Goal: Task Accomplishment & Management: Manage account settings

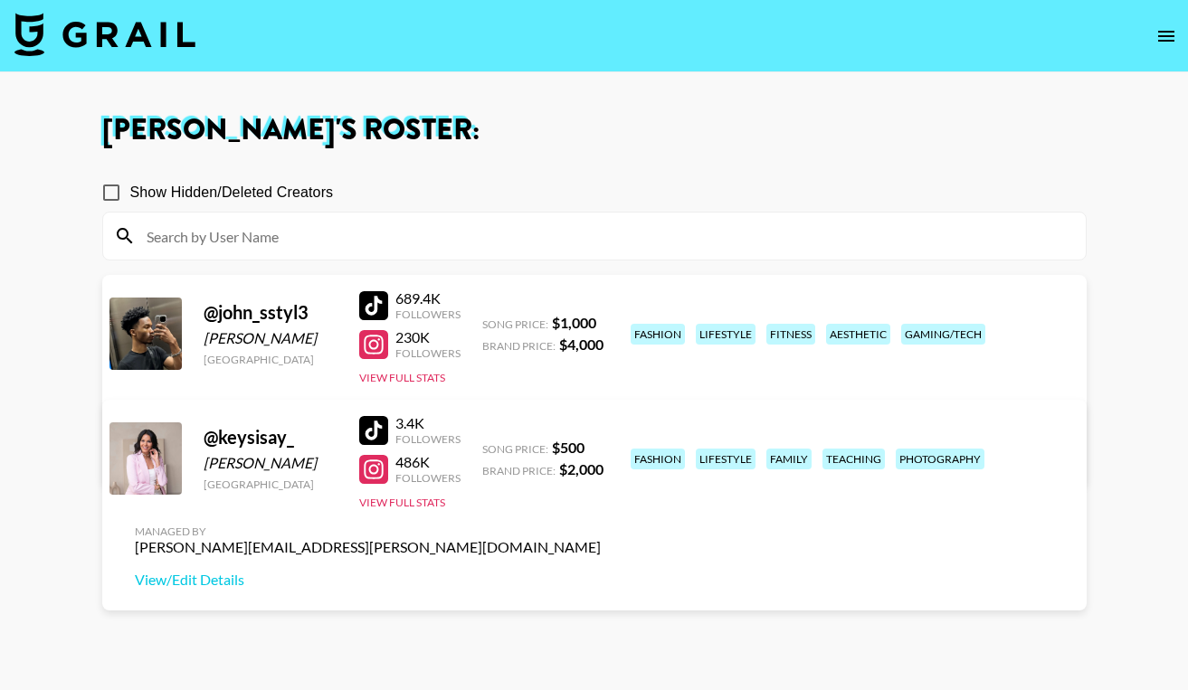
scroll to position [130, 0]
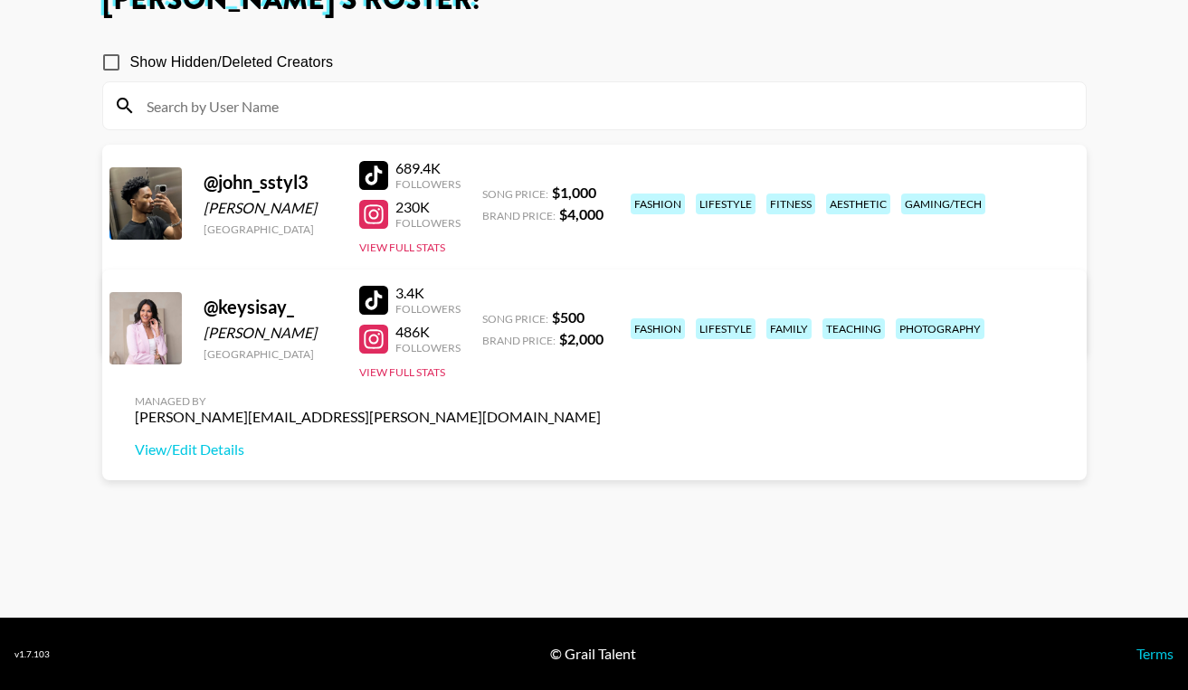
click at [960, 393] on div "@ keysisay_ Keysi Sayago Canada 3.4K Followers 486K Followers View Full Stats S…" at bounding box center [594, 379] width 985 height 218
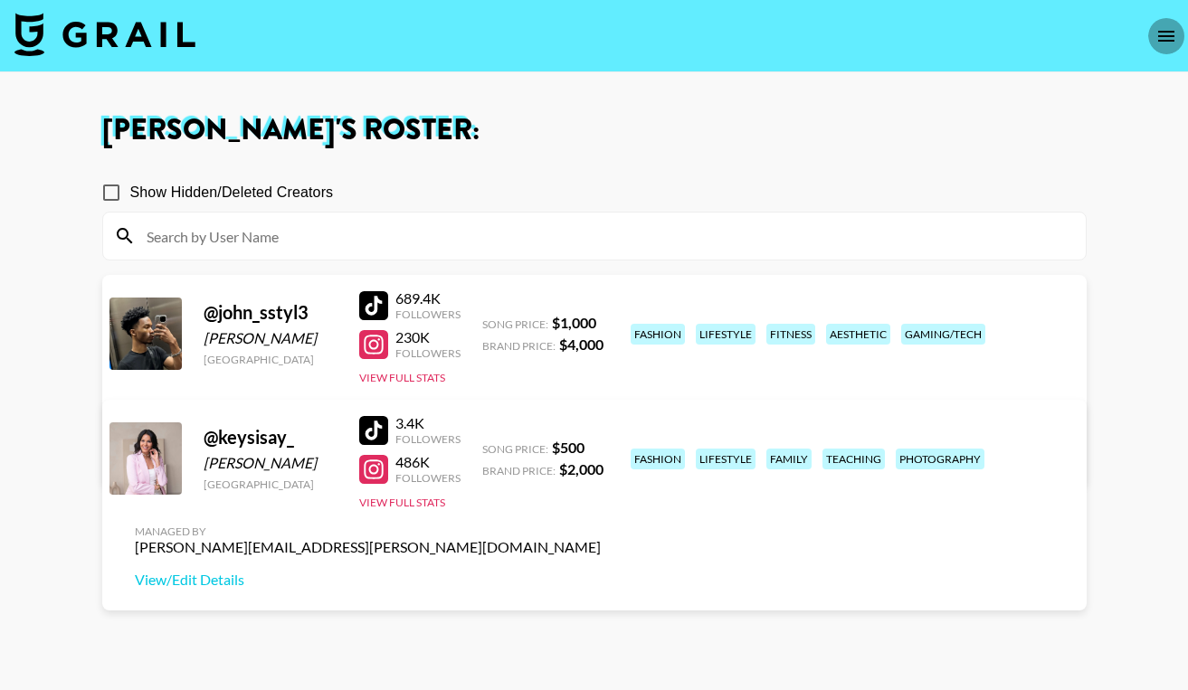
click at [1165, 33] on icon "open drawer" at bounding box center [1167, 36] width 22 height 22
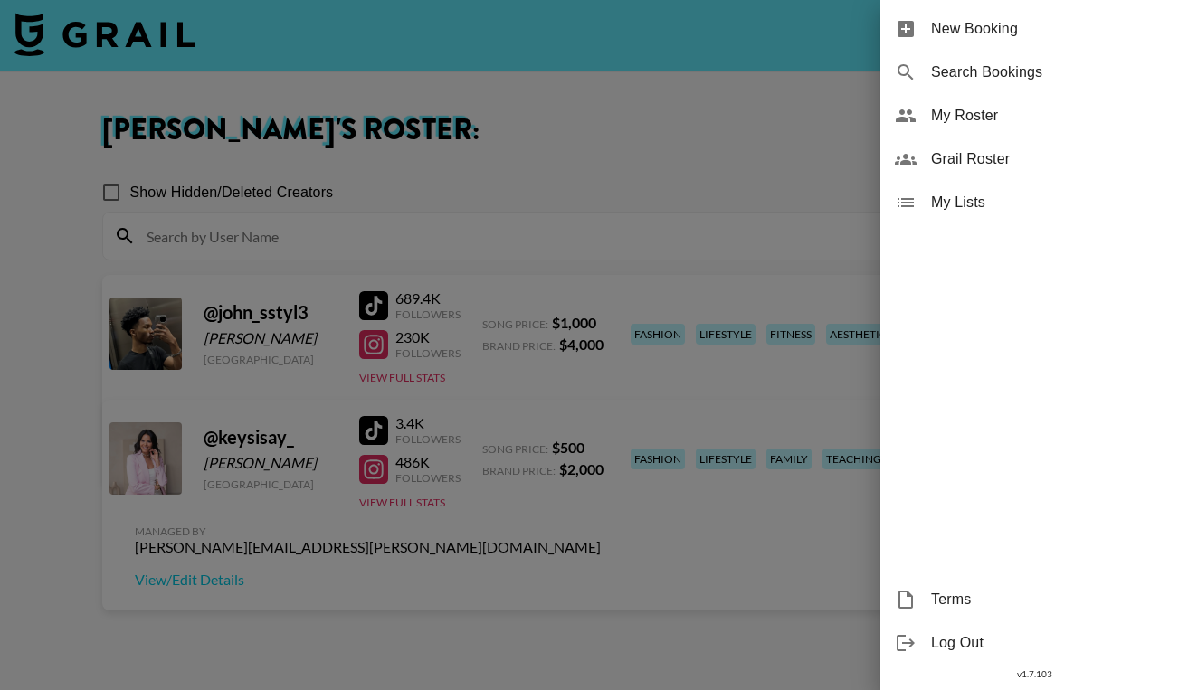
click at [992, 115] on span "My Roster" at bounding box center [1052, 116] width 243 height 22
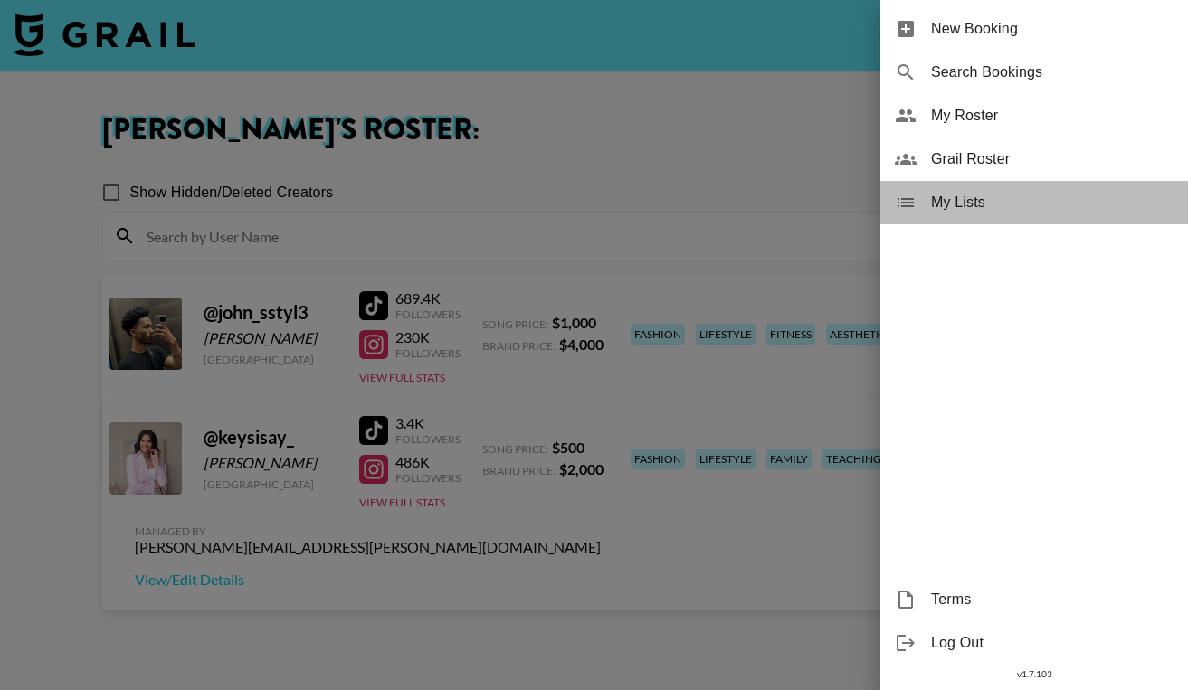
click at [968, 215] on div "My Lists" at bounding box center [1034, 202] width 308 height 43
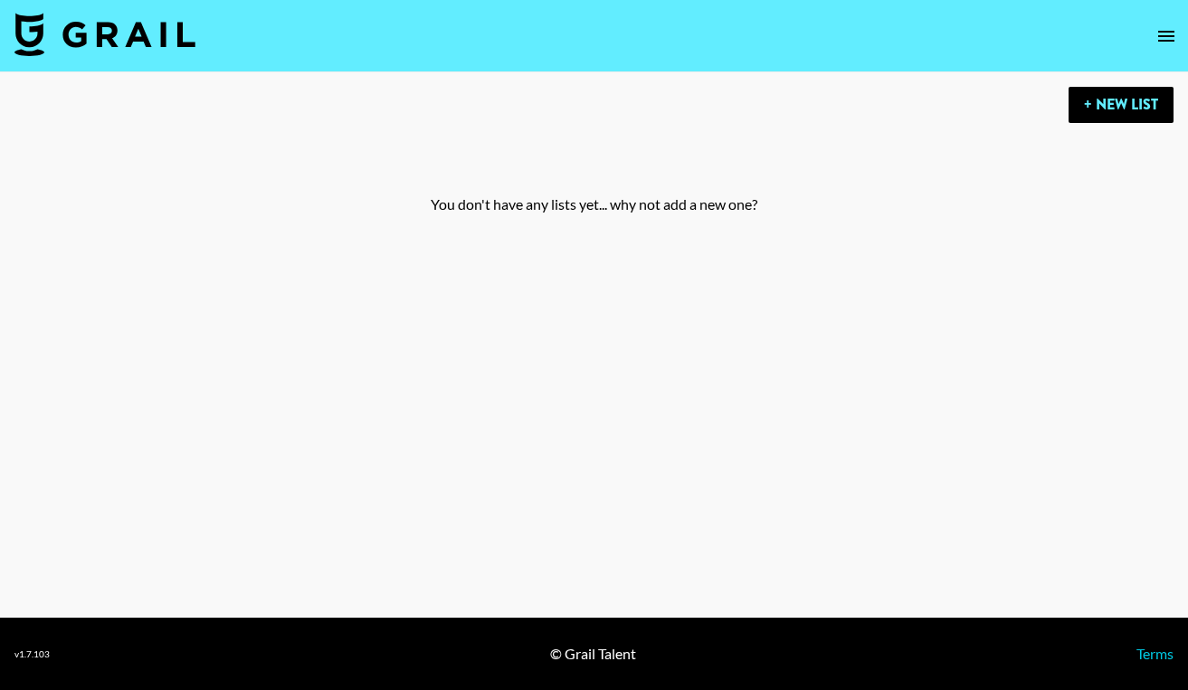
click at [1159, 42] on icon "open drawer" at bounding box center [1167, 36] width 22 height 22
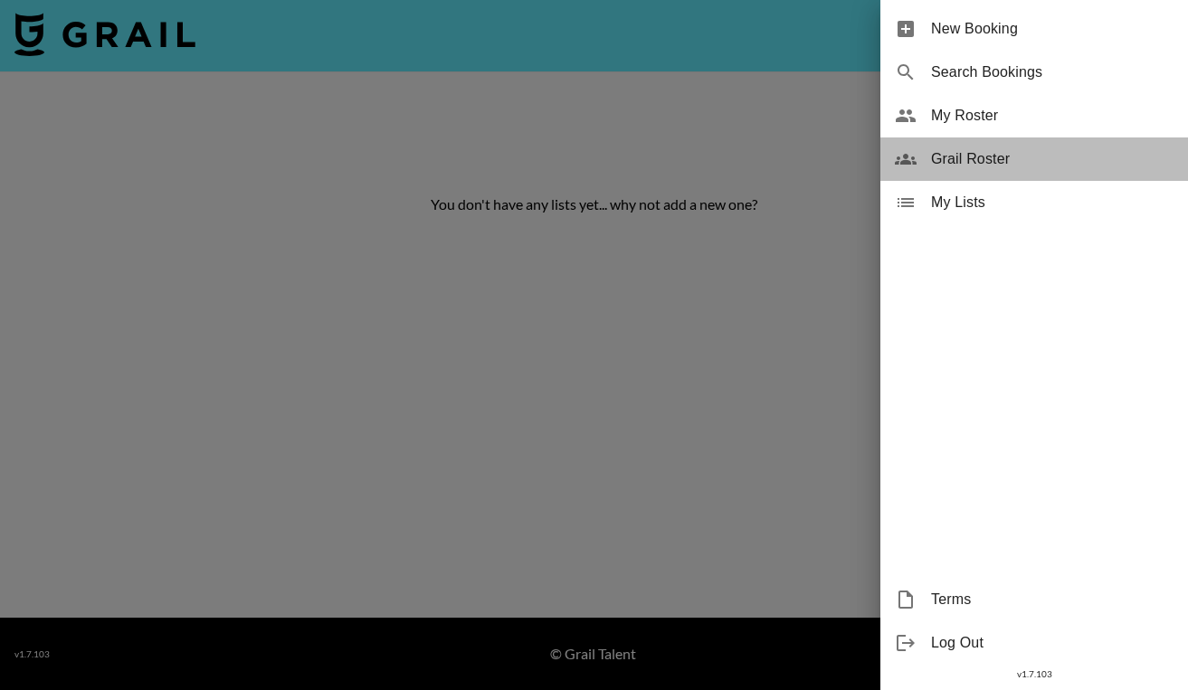
click at [966, 158] on span "Grail Roster" at bounding box center [1052, 159] width 243 height 22
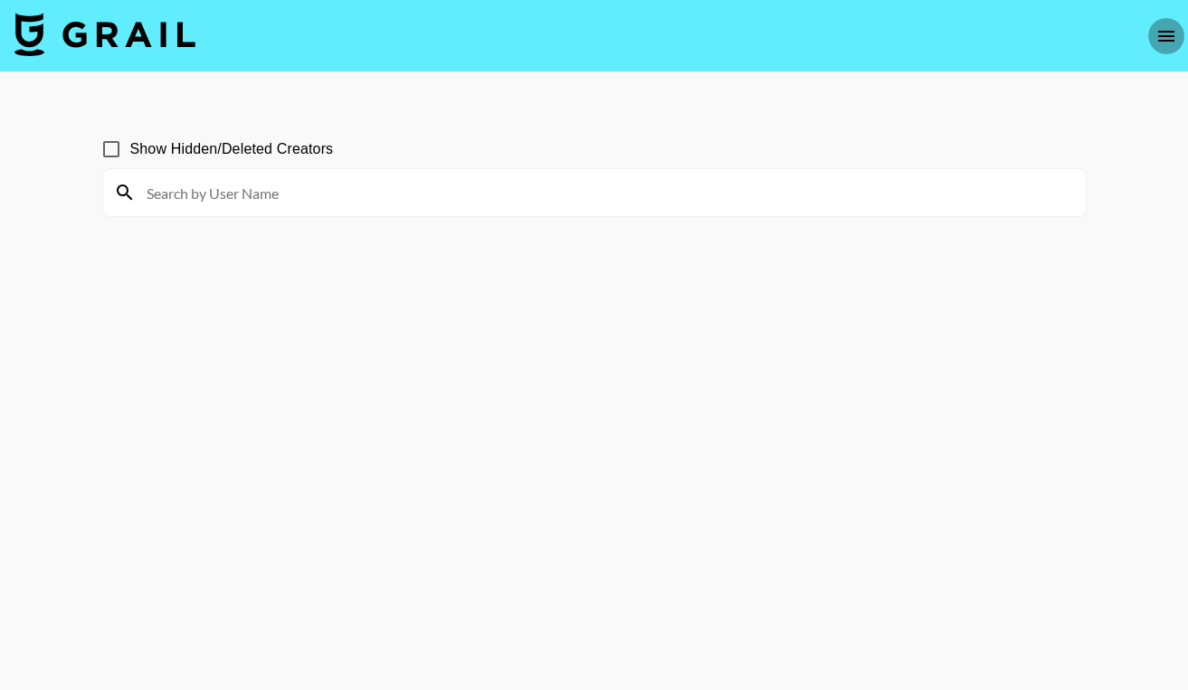
click at [1172, 32] on icon "open drawer" at bounding box center [1166, 36] width 16 height 11
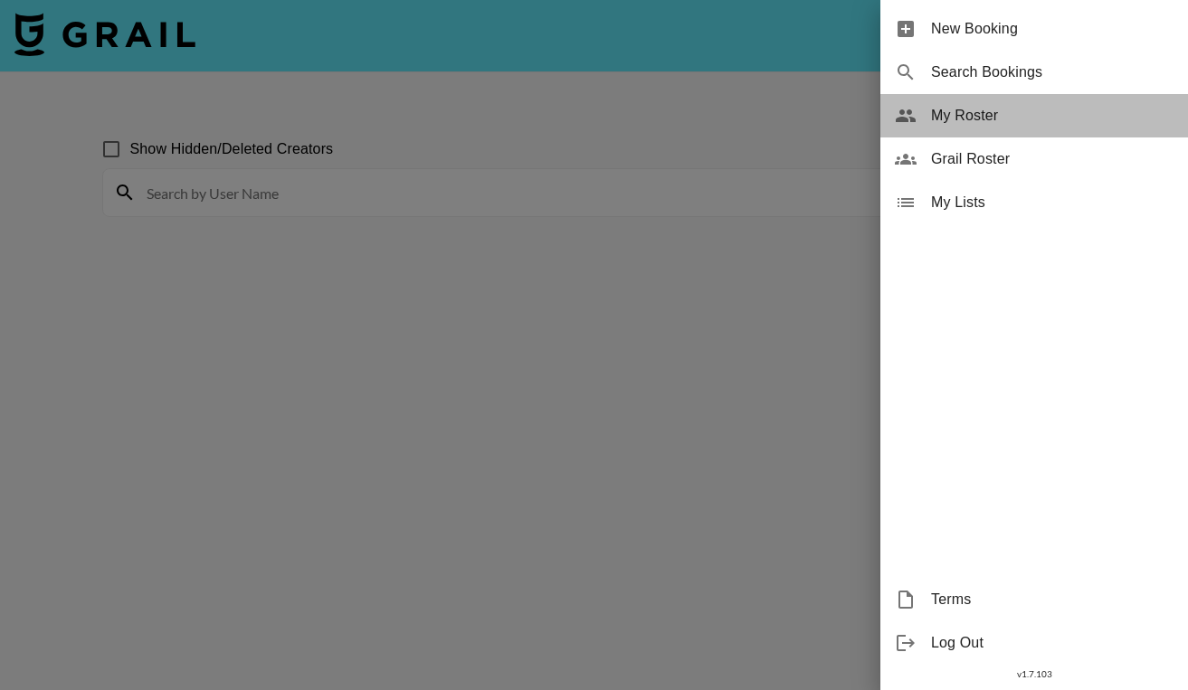
click at [985, 114] on span "My Roster" at bounding box center [1052, 116] width 243 height 22
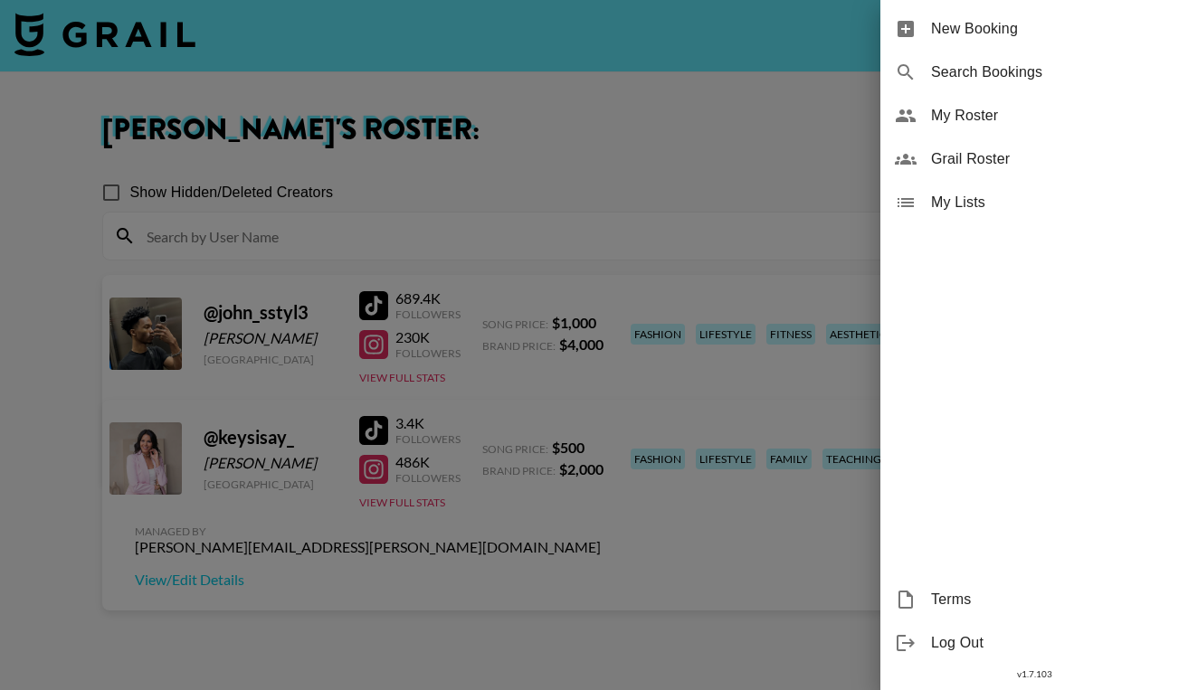
click at [688, 185] on div at bounding box center [594, 345] width 1188 height 690
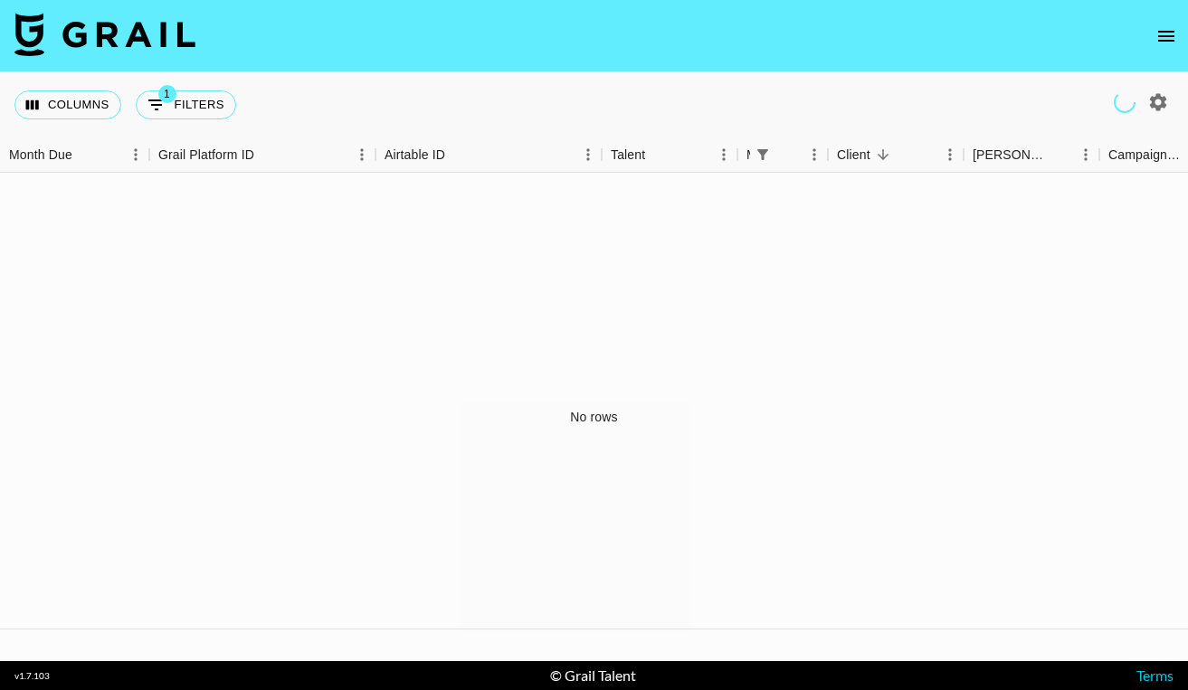
click at [1166, 35] on icon "open drawer" at bounding box center [1166, 36] width 16 height 11
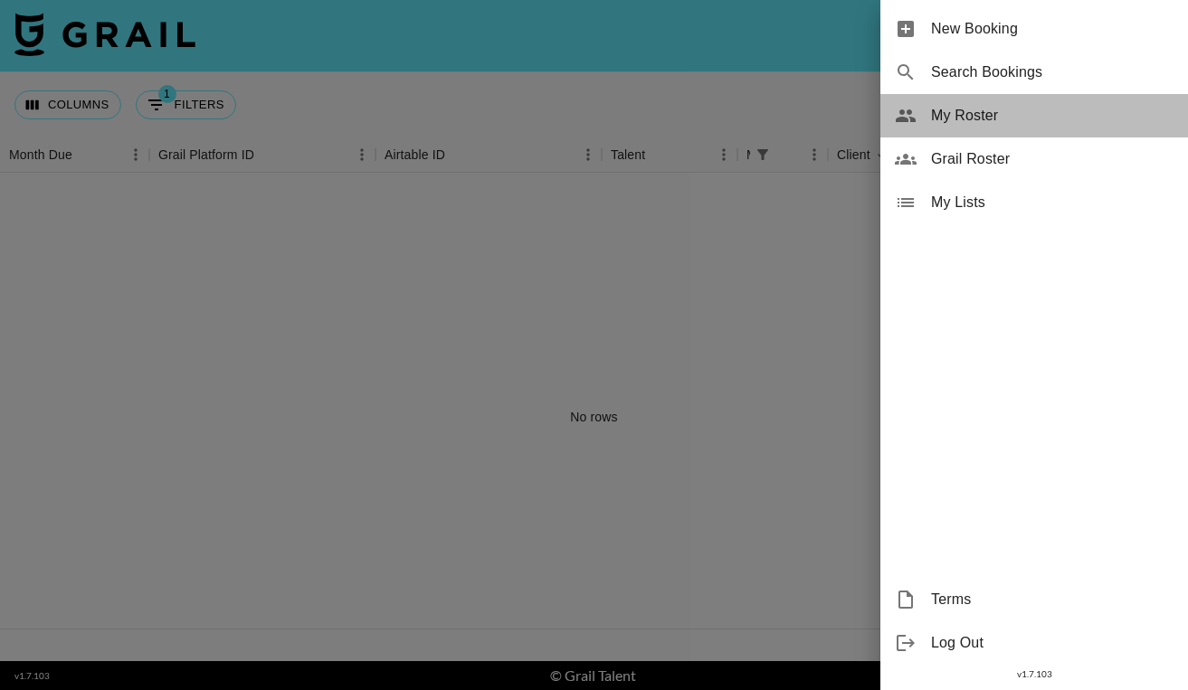
click at [1023, 110] on span "My Roster" at bounding box center [1052, 116] width 243 height 22
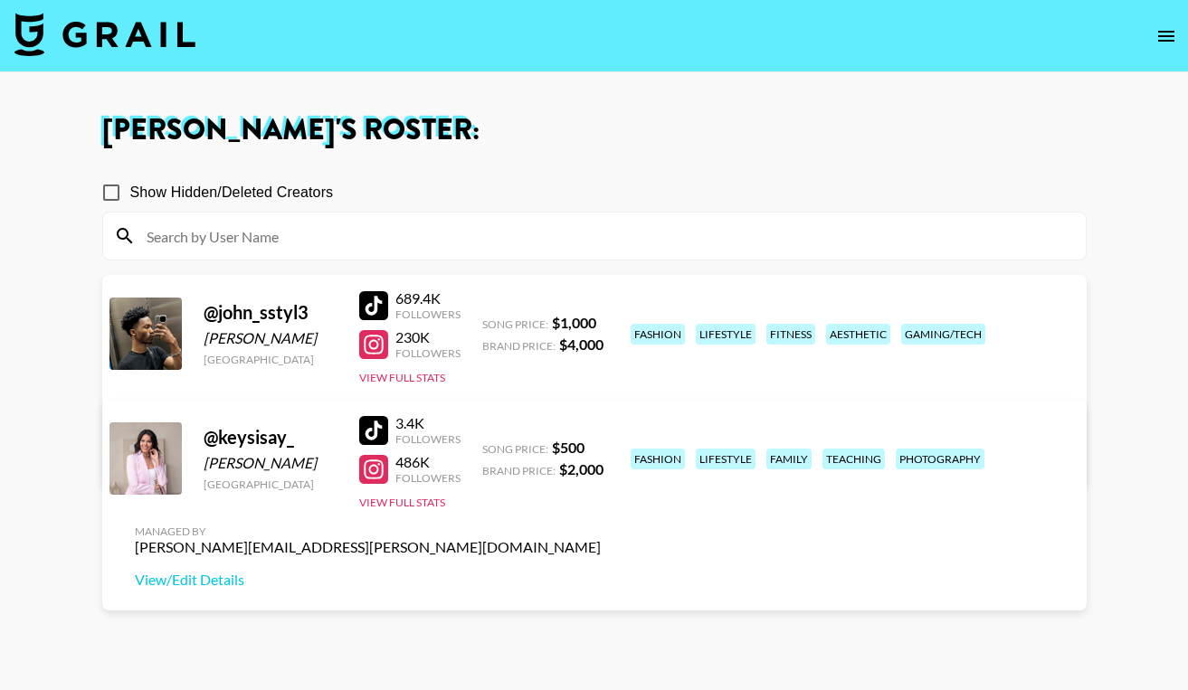
click at [233, 237] on input at bounding box center [605, 236] width 939 height 29
paste input "yonypienso"
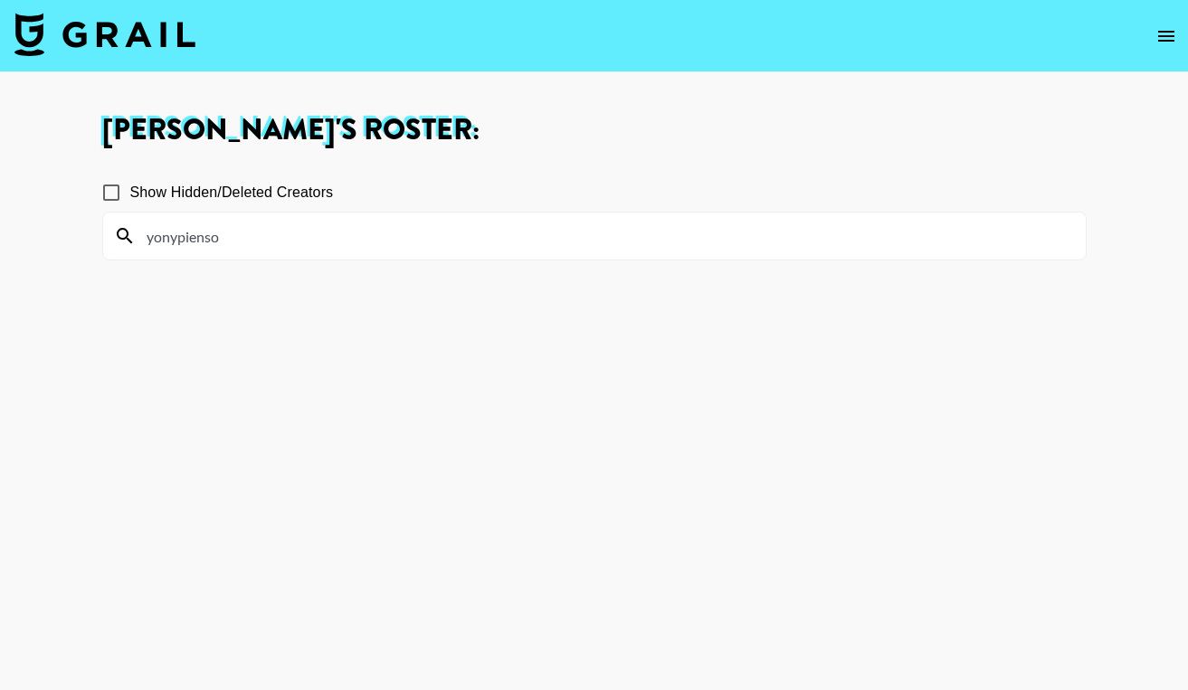
type input "yonypienso"
click at [1168, 36] on icon "open drawer" at bounding box center [1167, 36] width 22 height 22
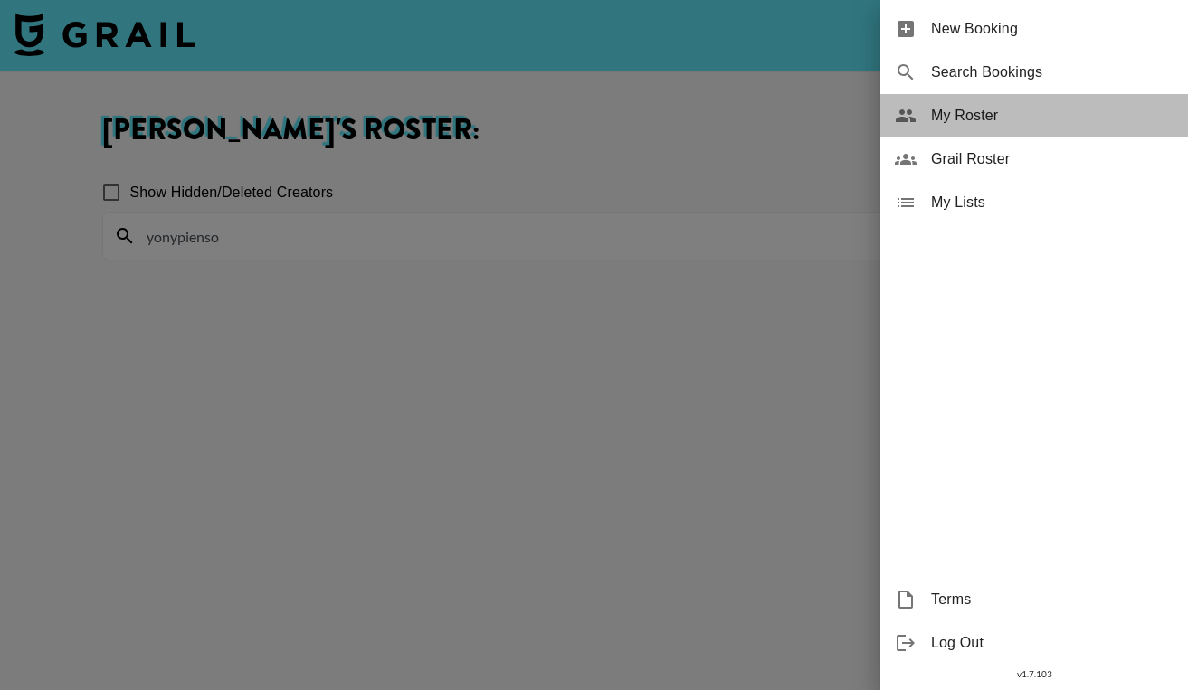
click at [968, 108] on span "My Roster" at bounding box center [1052, 116] width 243 height 22
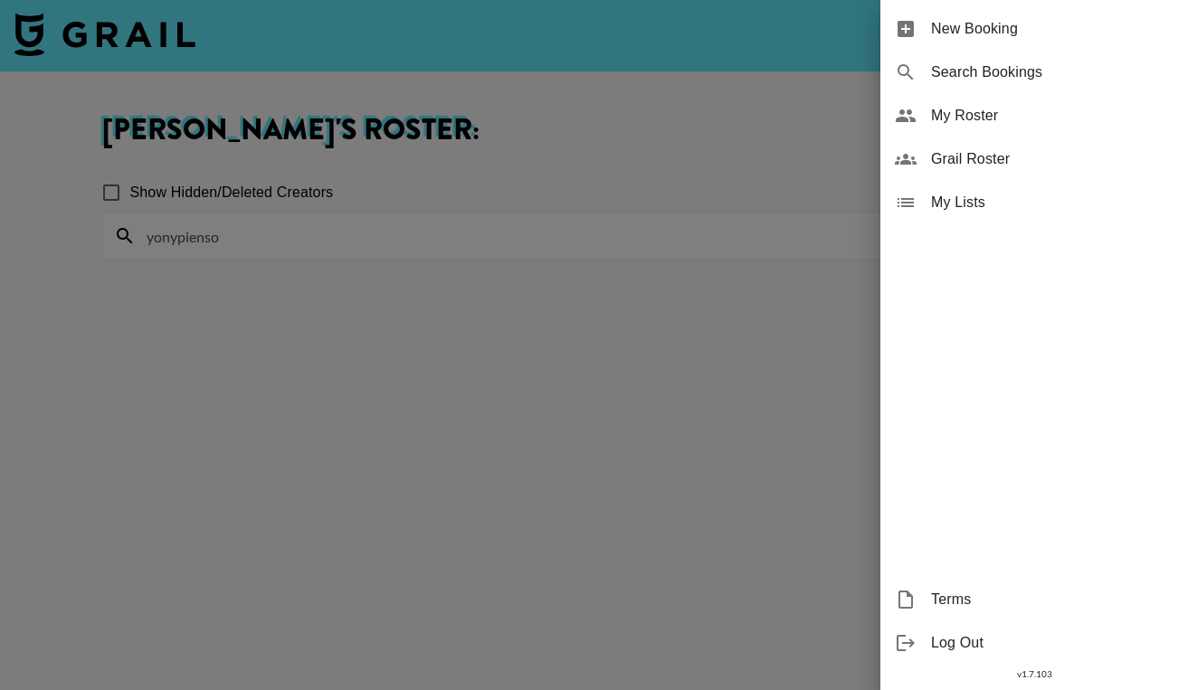
click at [985, 78] on span "Search Bookings" at bounding box center [1052, 73] width 243 height 22
select select "id"
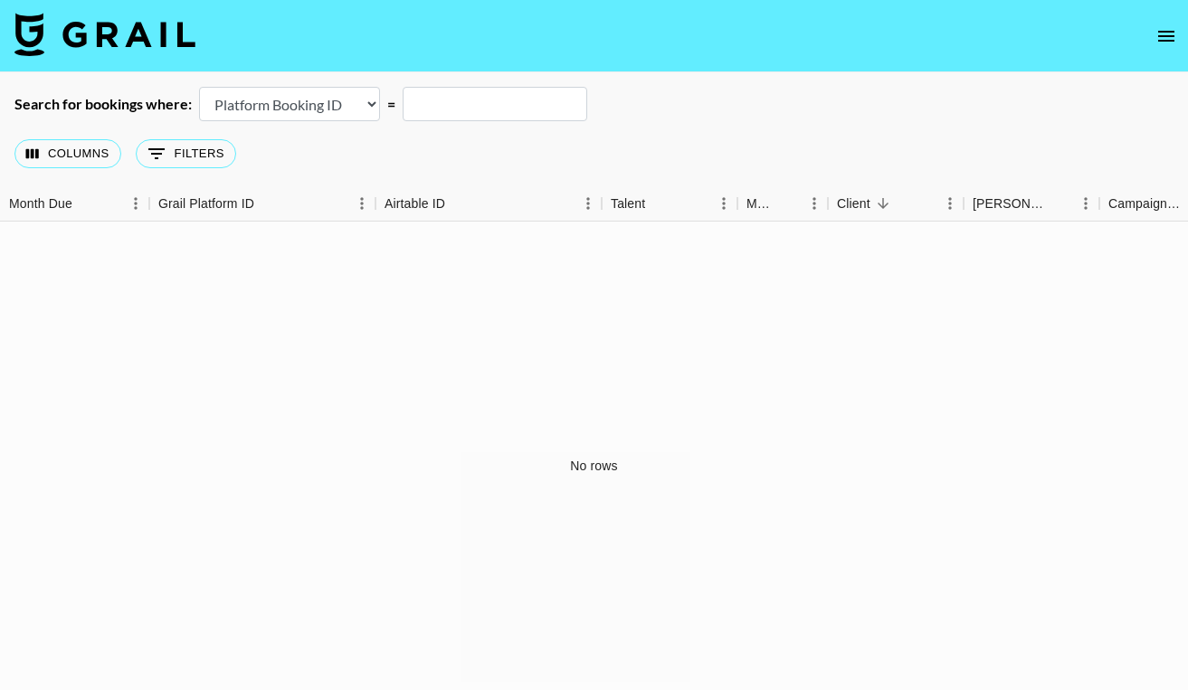
click at [1166, 33] on icon "open drawer" at bounding box center [1167, 36] width 22 height 22
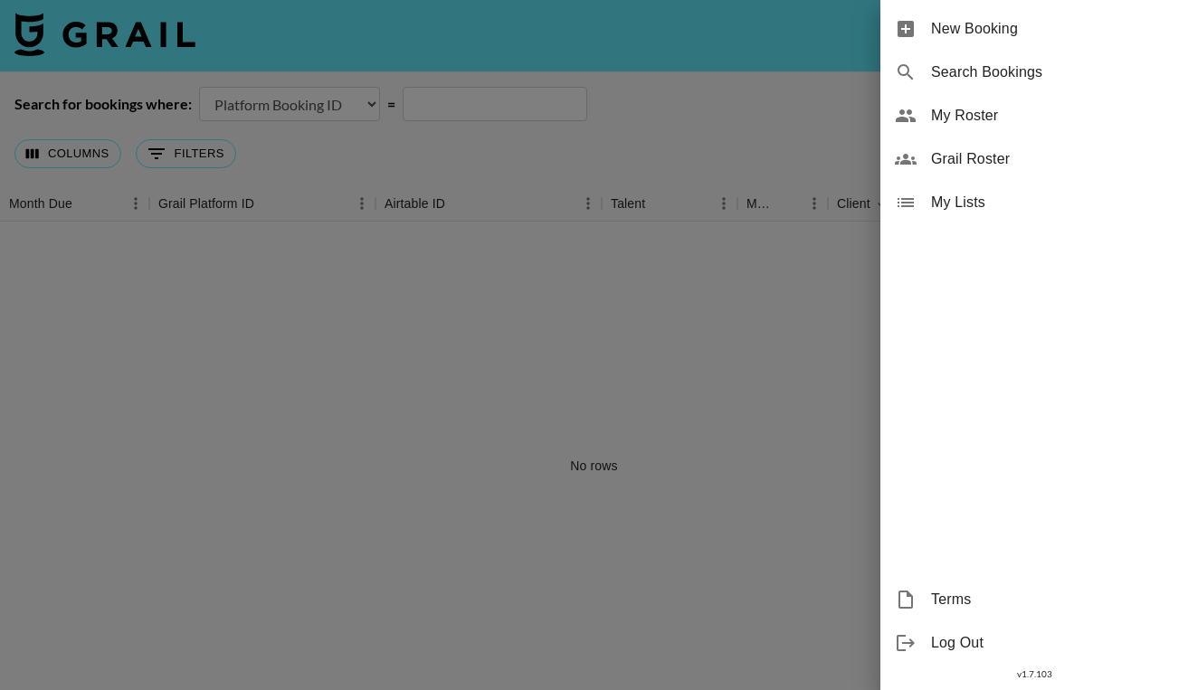
click at [971, 107] on span "My Roster" at bounding box center [1052, 116] width 243 height 22
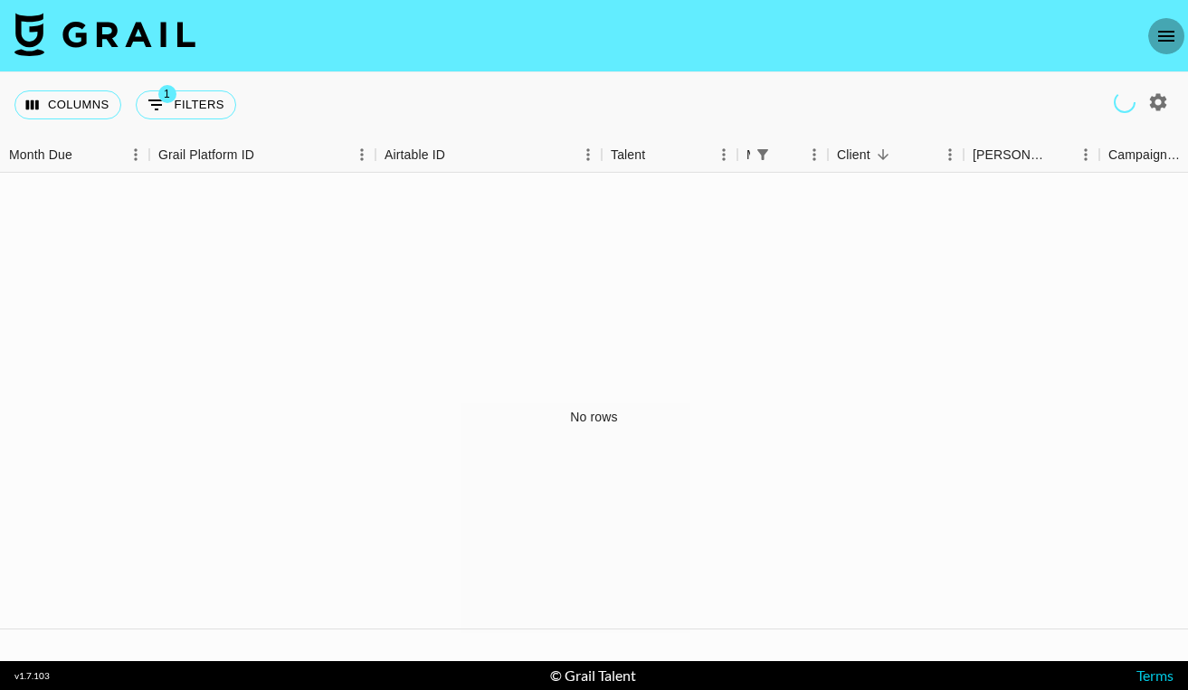
click at [1164, 43] on icon "open drawer" at bounding box center [1167, 36] width 22 height 22
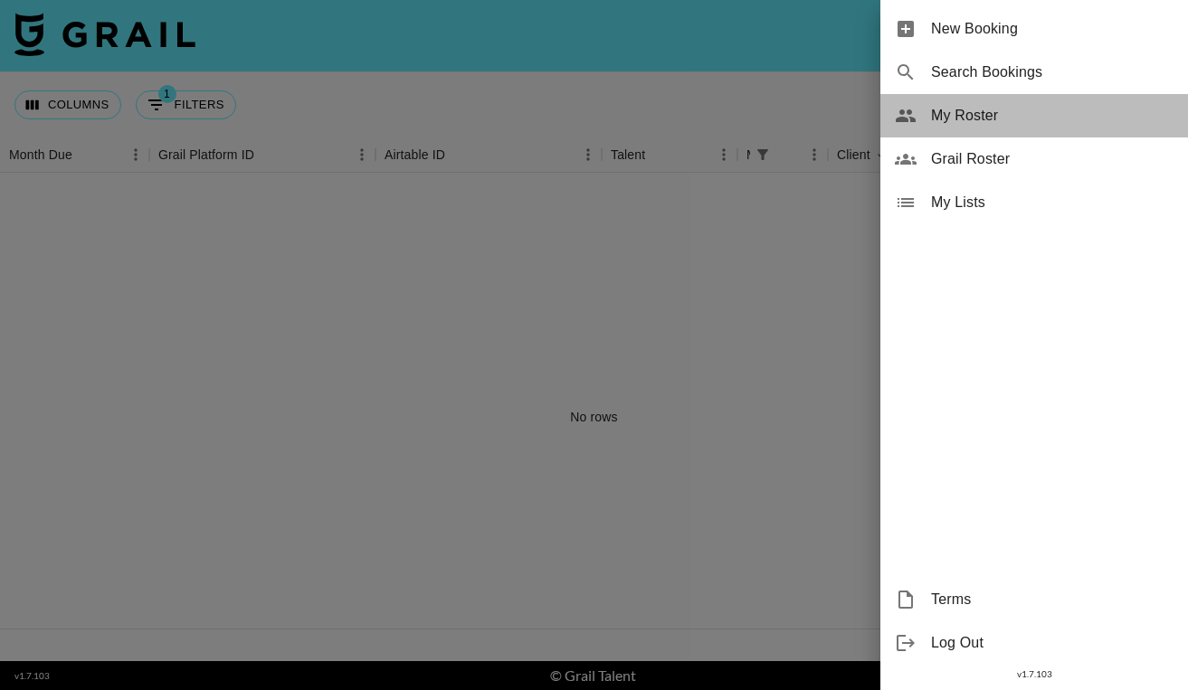
click at [990, 111] on span "My Roster" at bounding box center [1052, 116] width 243 height 22
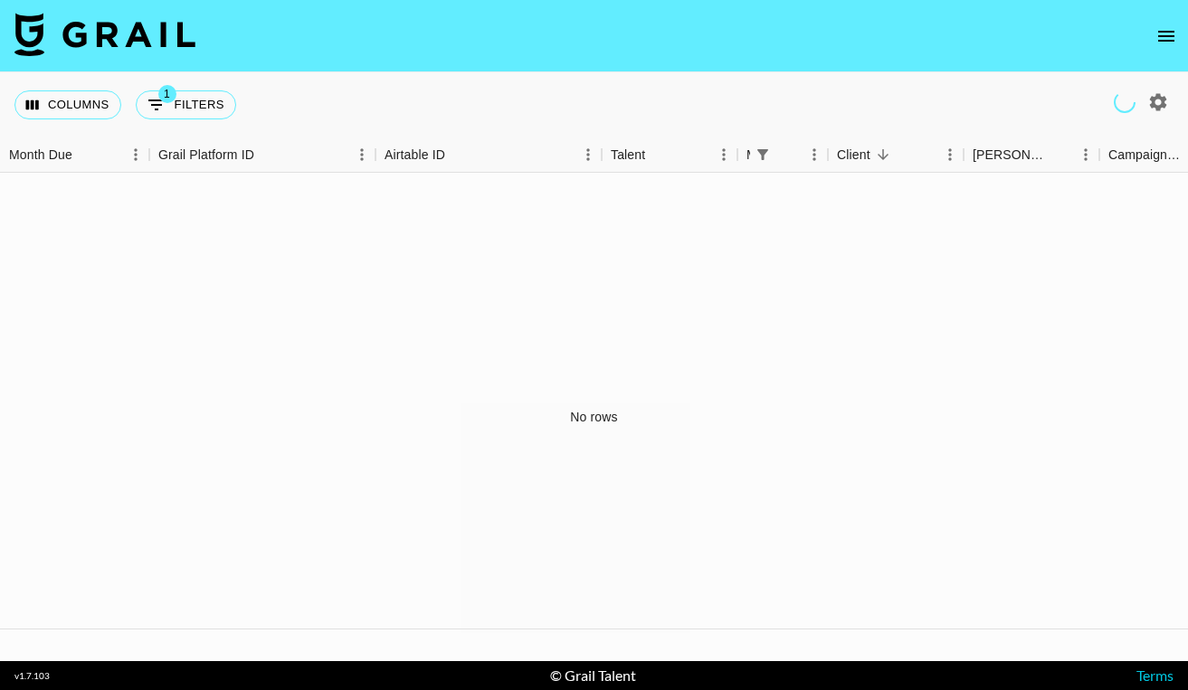
click at [1164, 29] on icon "open drawer" at bounding box center [1167, 36] width 22 height 22
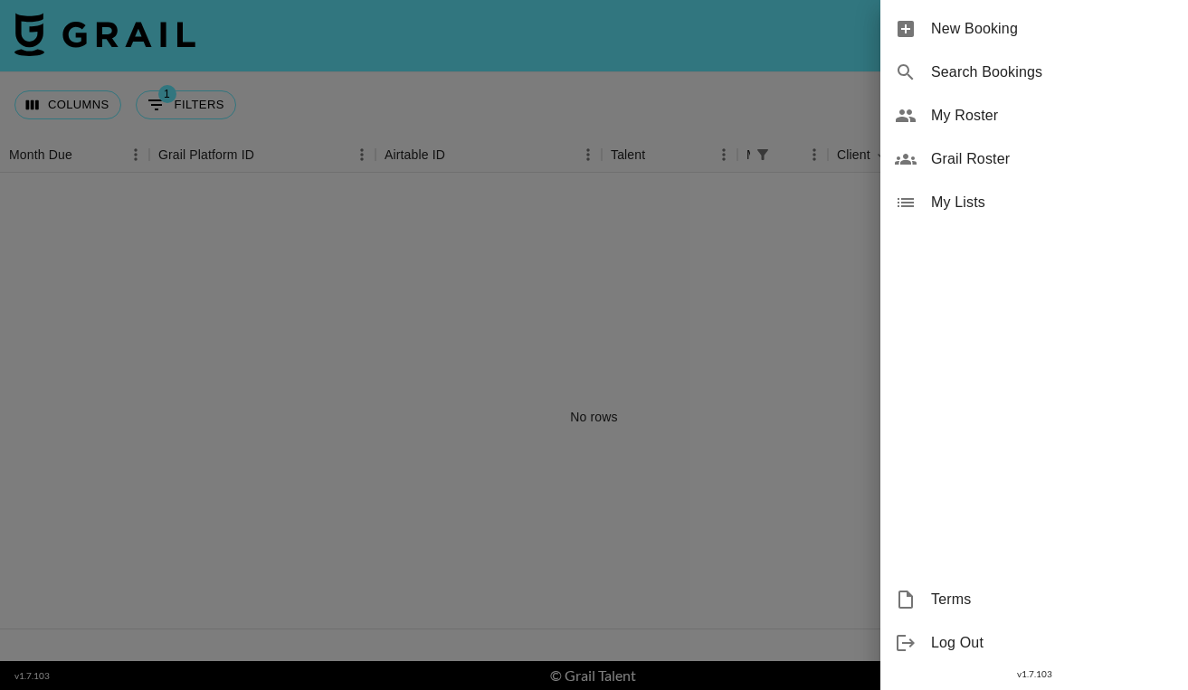
click at [1016, 105] on span "My Roster" at bounding box center [1052, 116] width 243 height 22
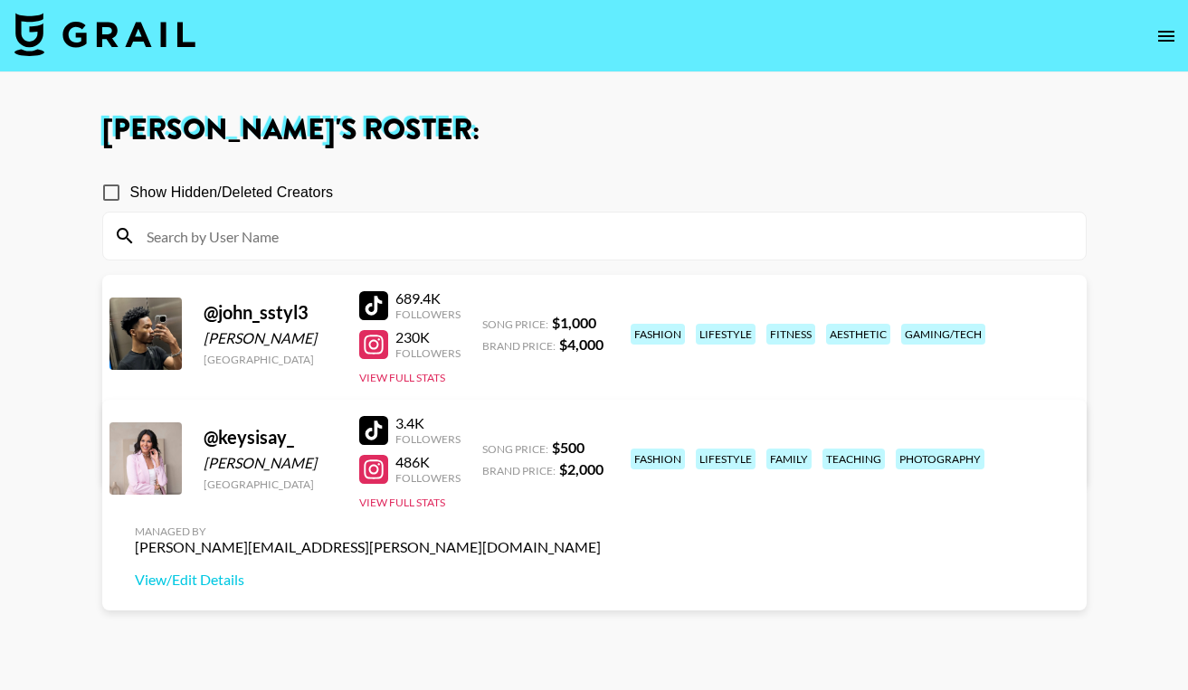
click at [1166, 31] on icon "open drawer" at bounding box center [1166, 36] width 16 height 11
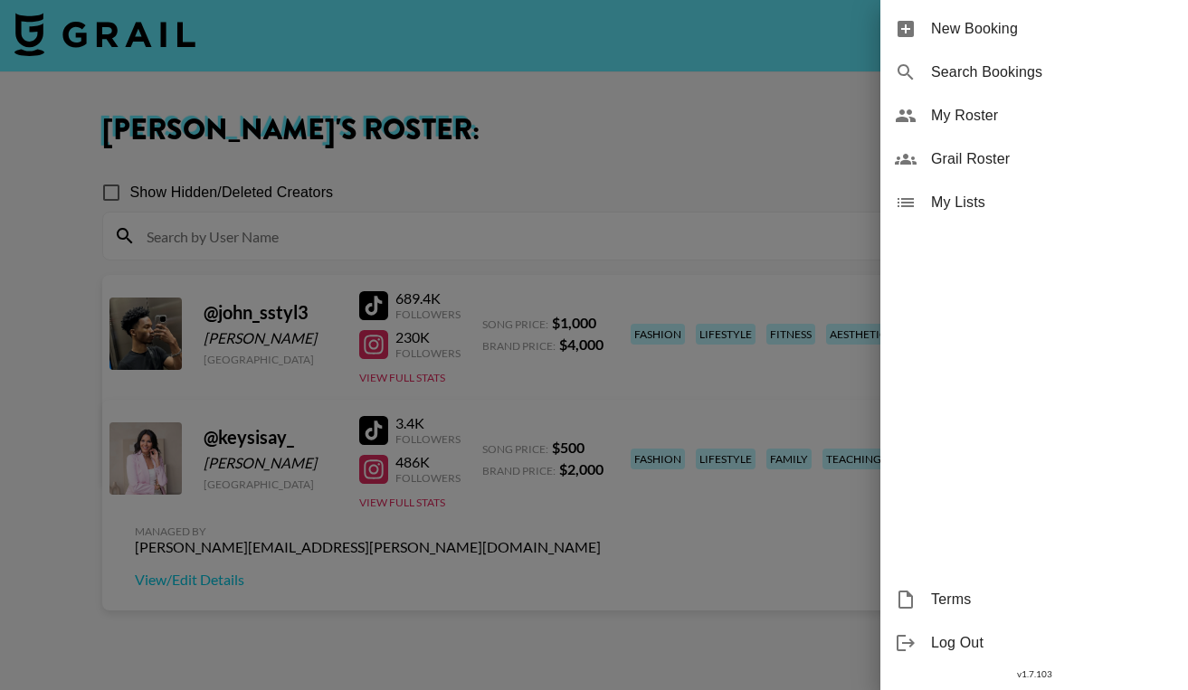
click at [949, 644] on span "Log Out" at bounding box center [1052, 644] width 243 height 22
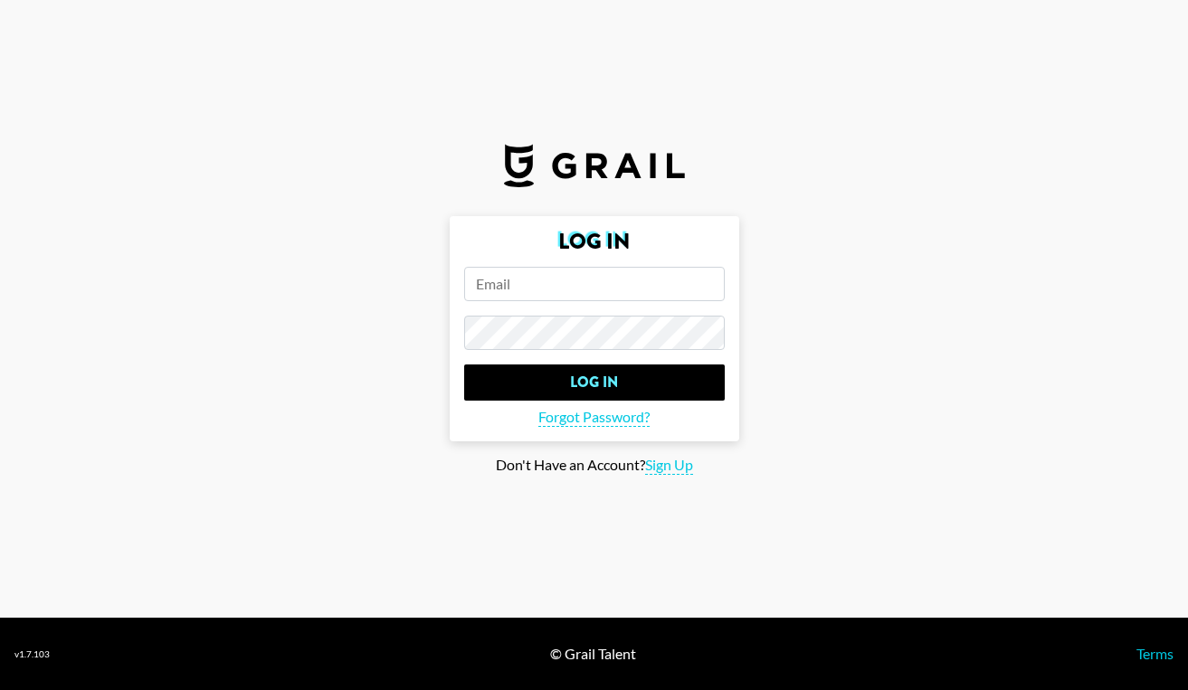
click at [548, 293] on input "email" at bounding box center [594, 284] width 261 height 34
click at [548, 290] on input "email" at bounding box center [594, 284] width 261 height 34
type input "[PERSON_NAME][EMAIL_ADDRESS][PERSON_NAME][DOMAIN_NAME]"
click at [464, 365] on input "Log In" at bounding box center [594, 383] width 261 height 36
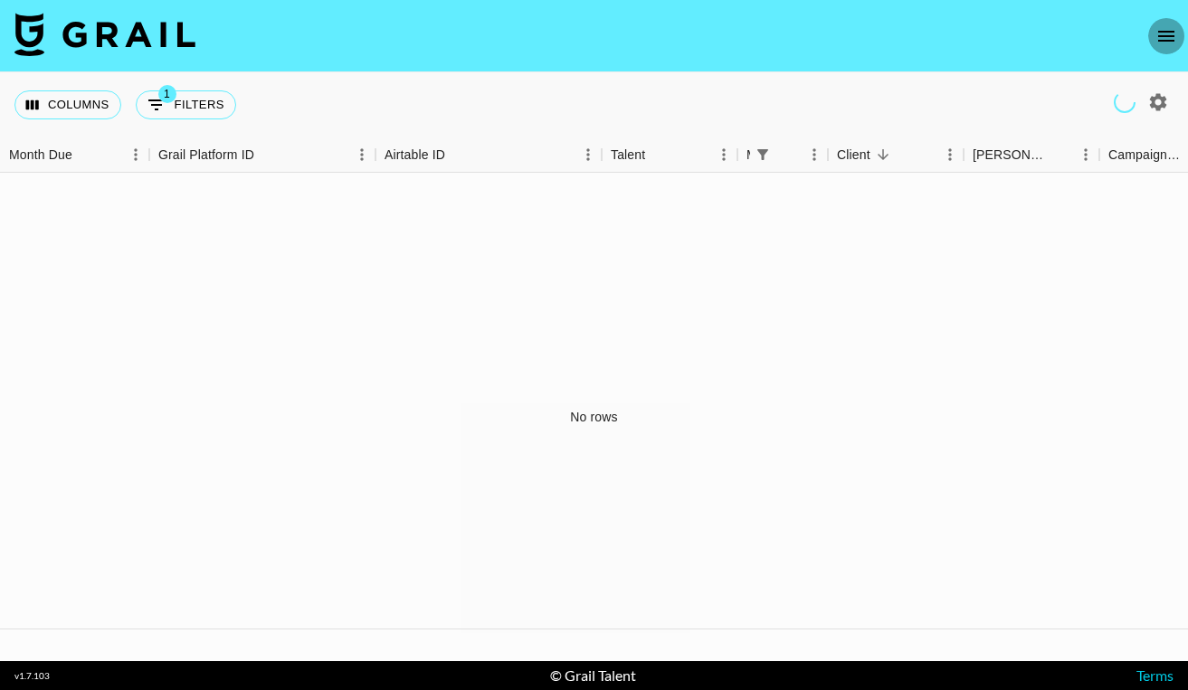
click at [1166, 31] on icon "open drawer" at bounding box center [1166, 36] width 16 height 11
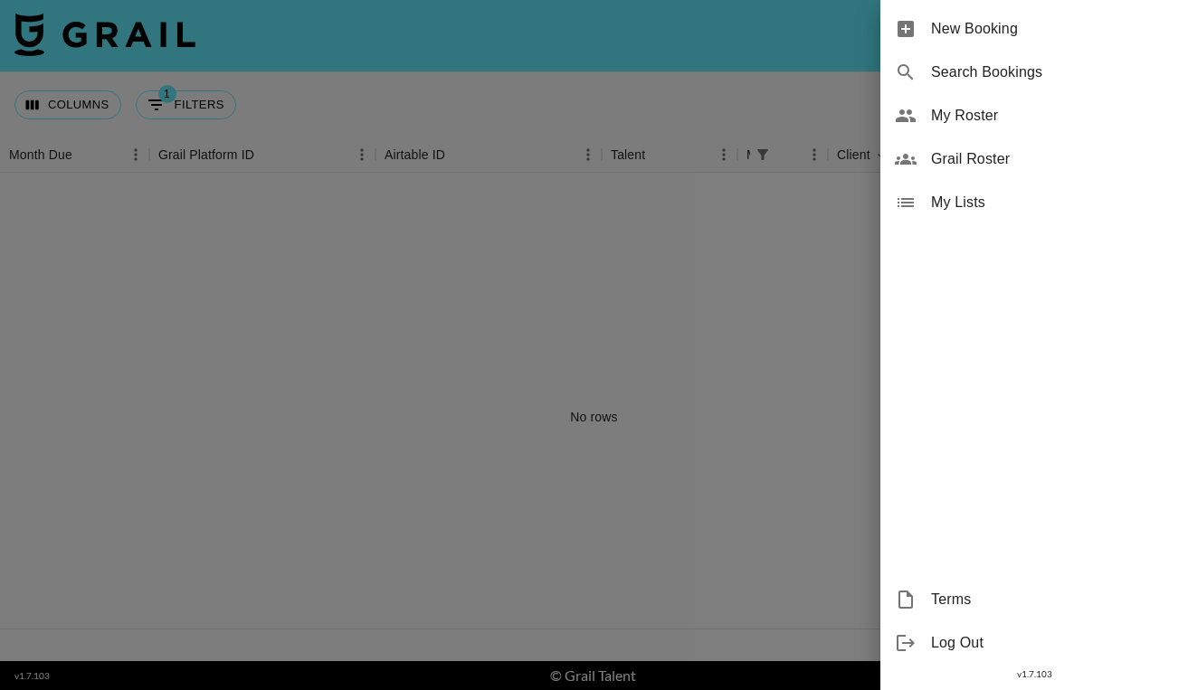
click at [979, 156] on span "Grail Roster" at bounding box center [1052, 159] width 243 height 22
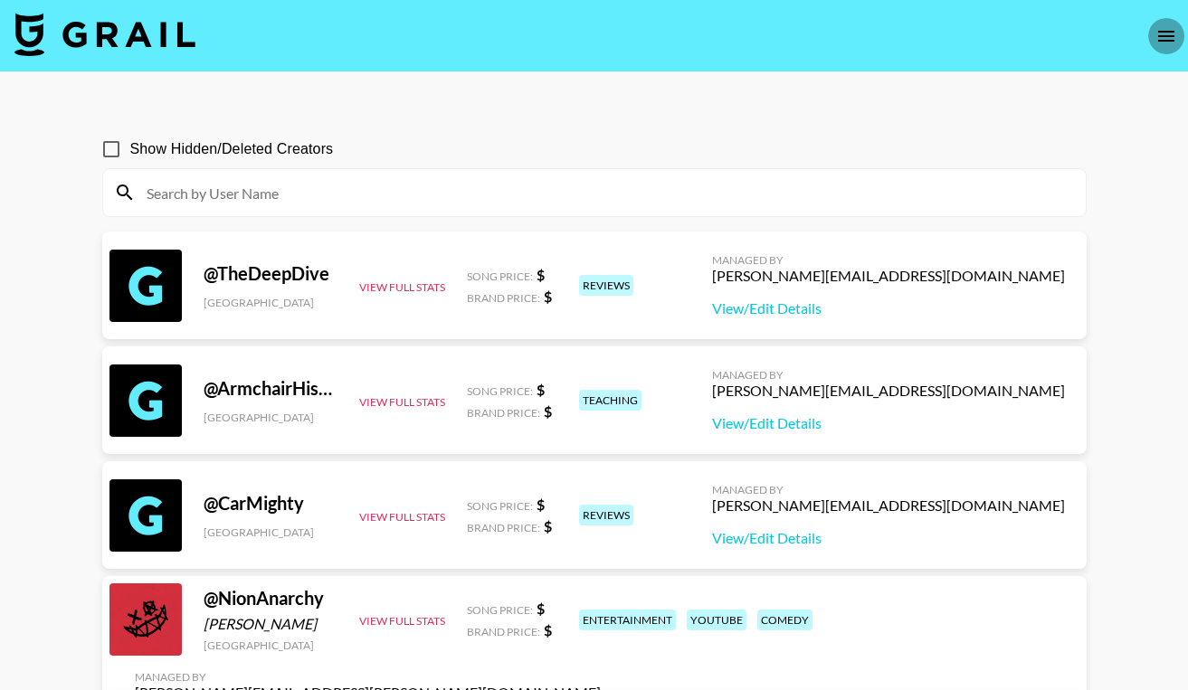
click at [1167, 31] on icon "open drawer" at bounding box center [1166, 36] width 16 height 11
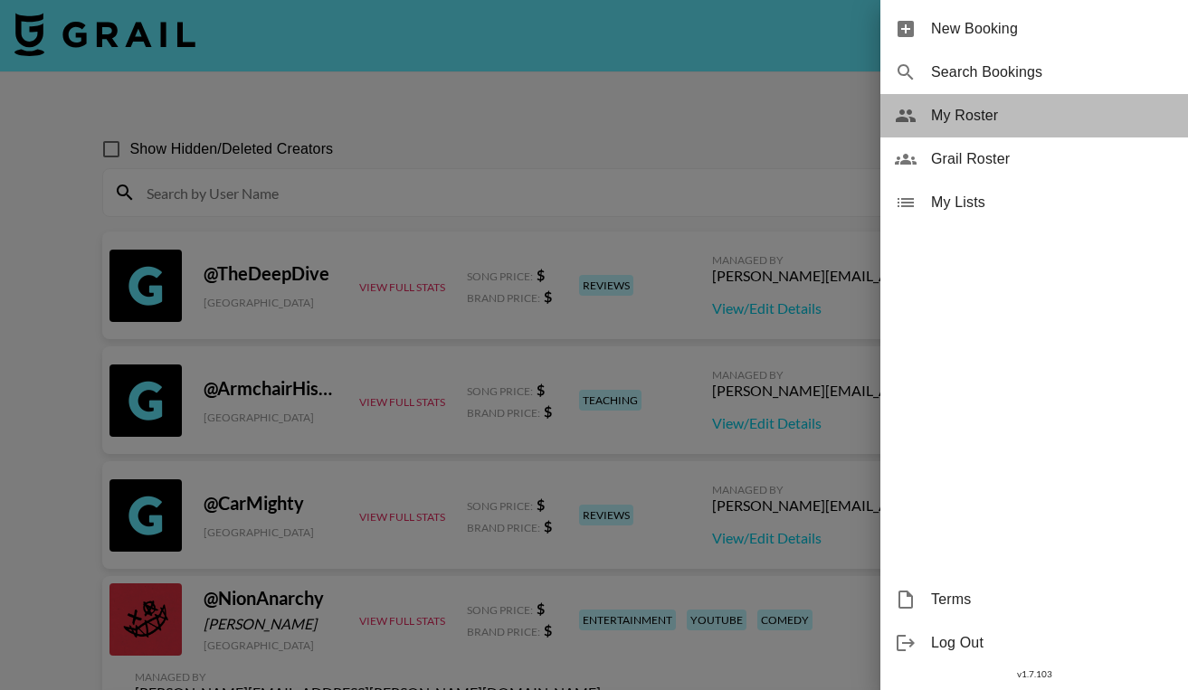
click at [985, 112] on span "My Roster" at bounding box center [1052, 116] width 243 height 22
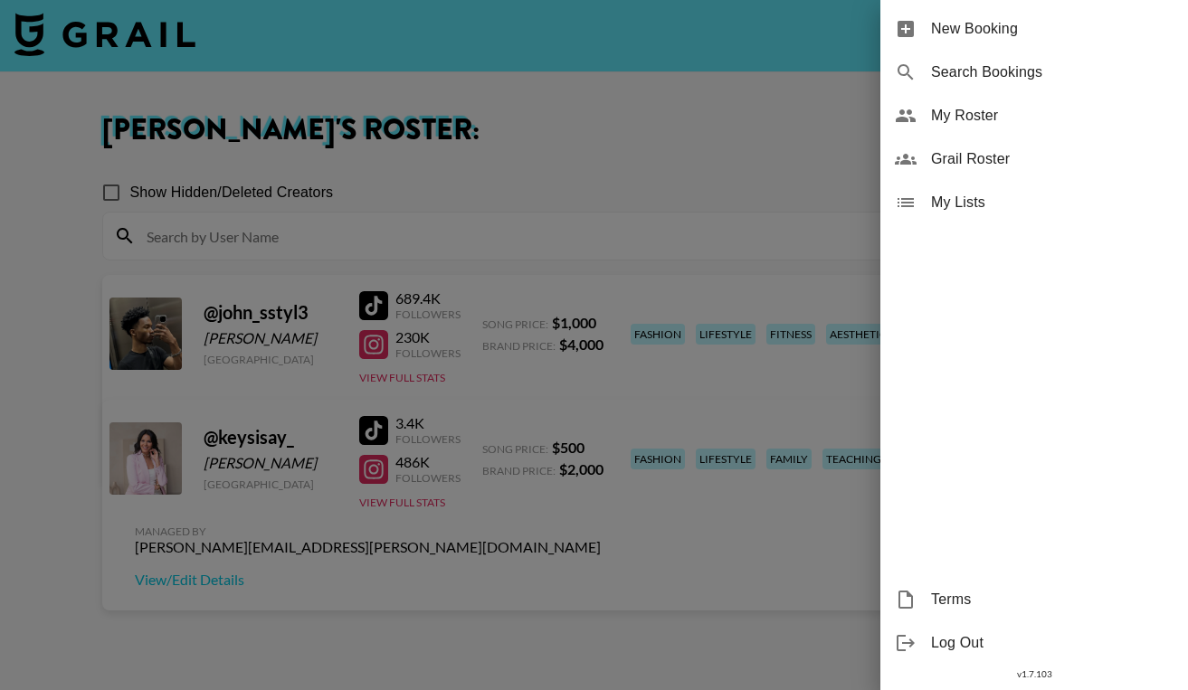
click at [813, 136] on div at bounding box center [594, 345] width 1188 height 690
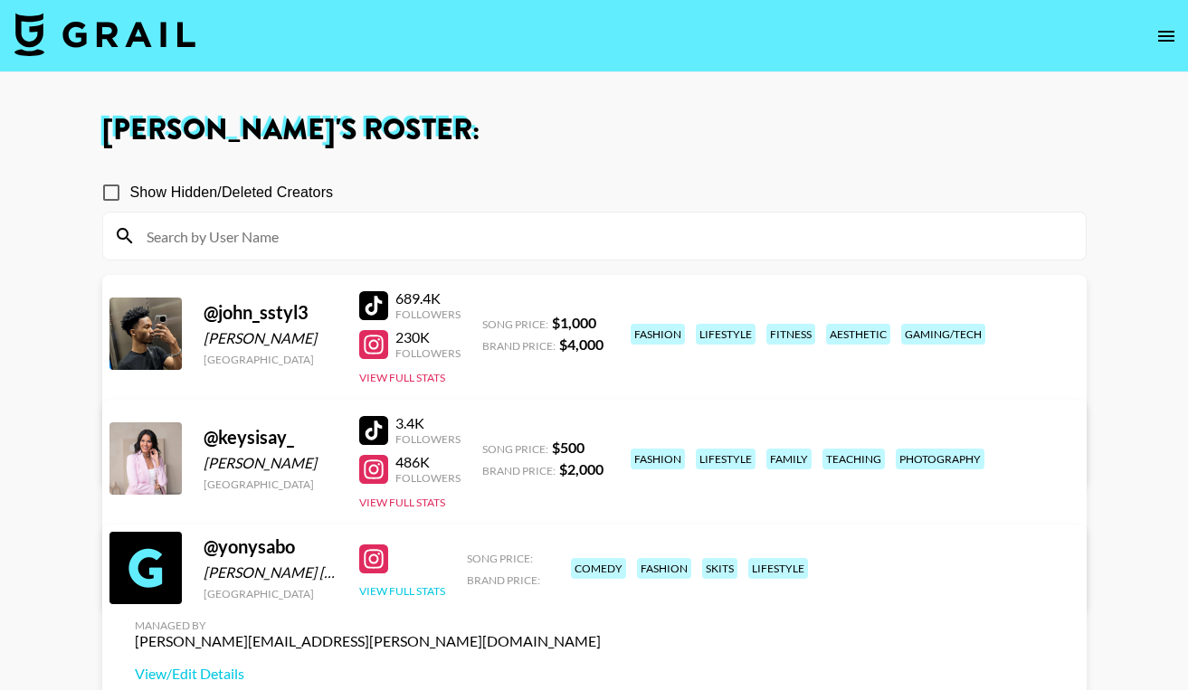
click at [415, 597] on button "View Full Stats" at bounding box center [402, 592] width 86 height 14
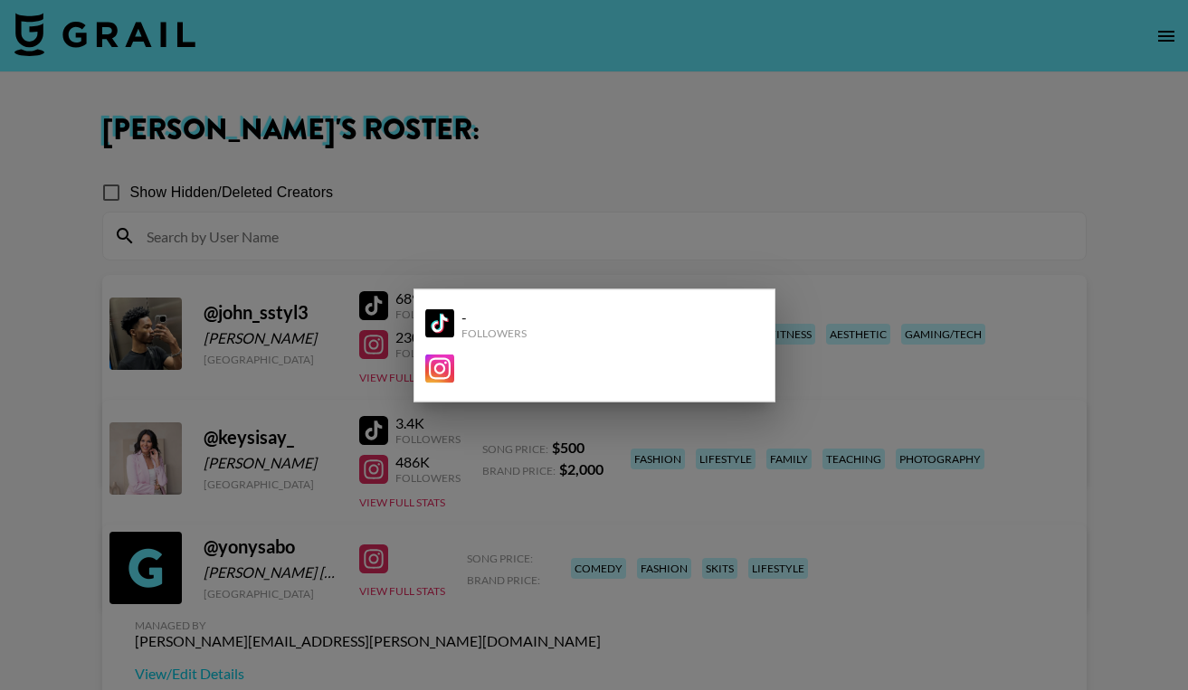
click at [826, 466] on div at bounding box center [594, 345] width 1188 height 690
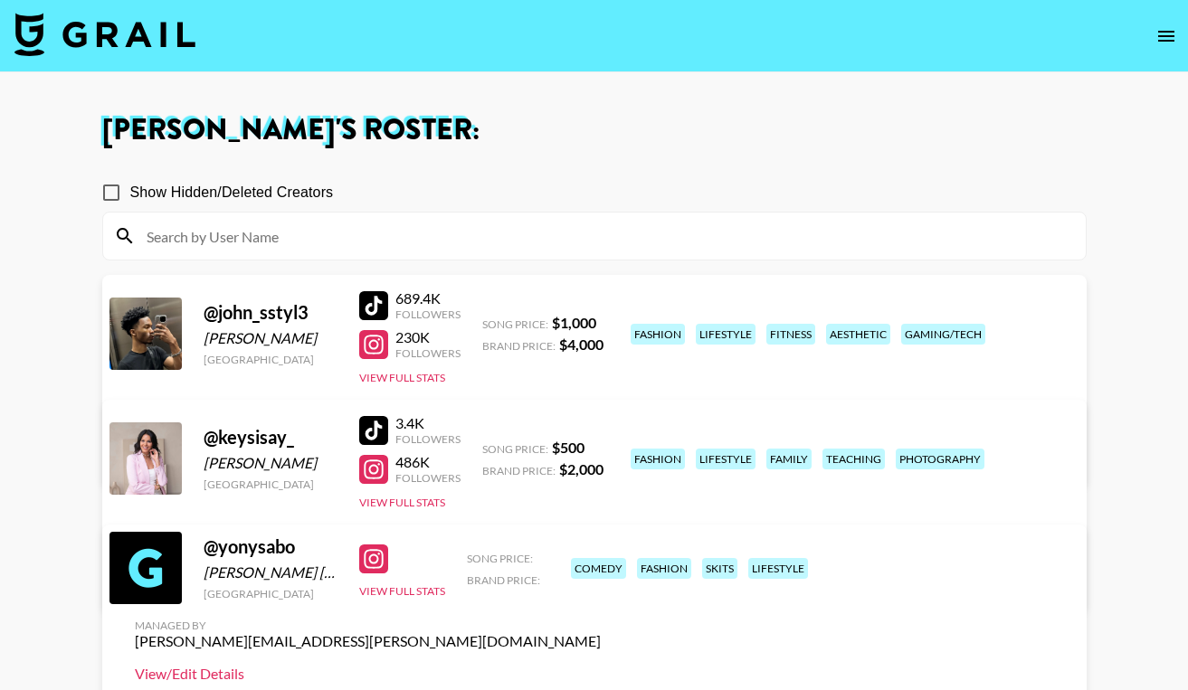
click at [601, 665] on link "View/Edit Details" at bounding box center [368, 674] width 466 height 18
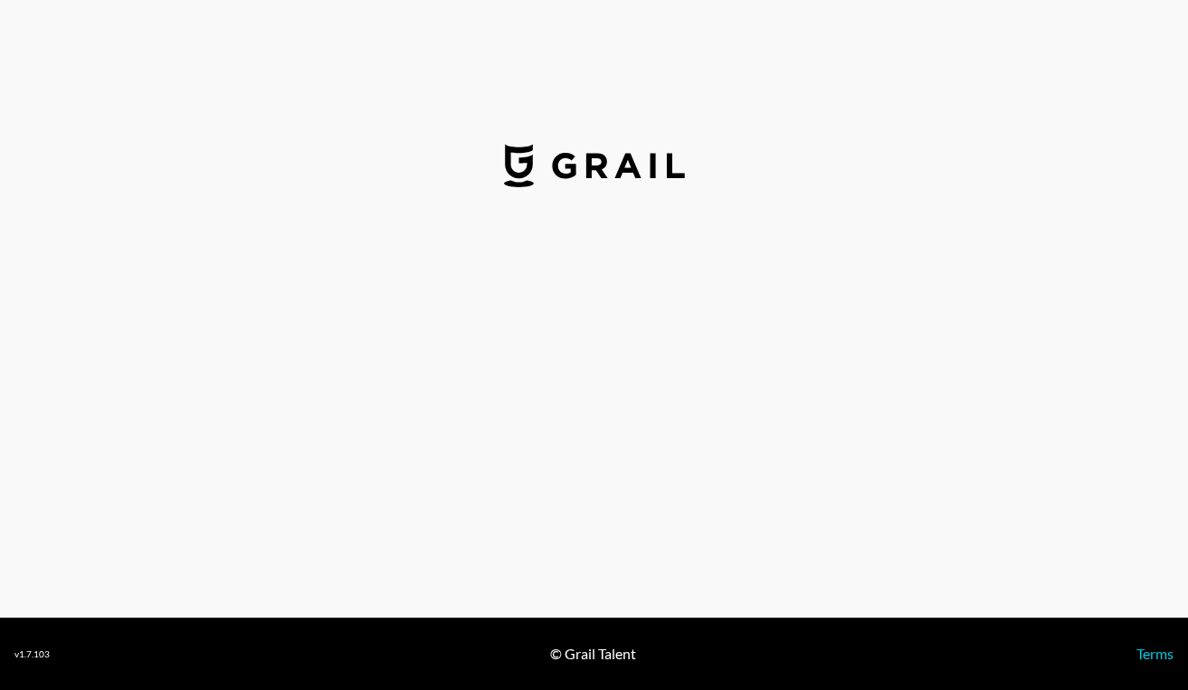
select select "USD"
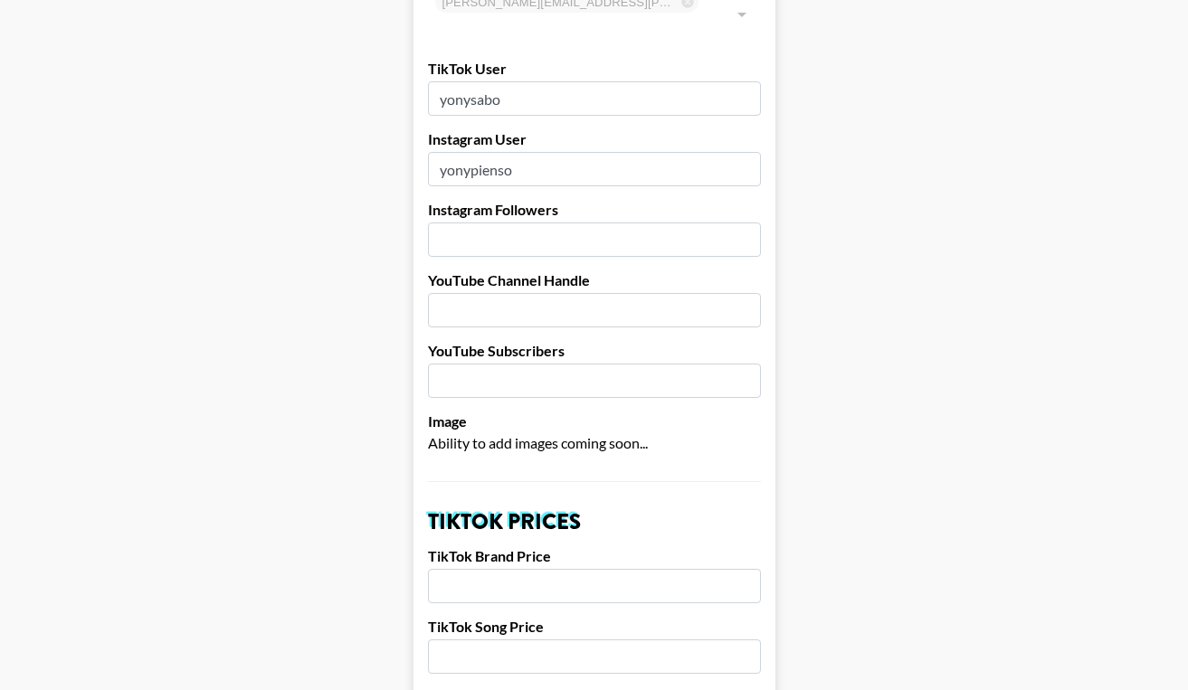
scroll to position [190, 0]
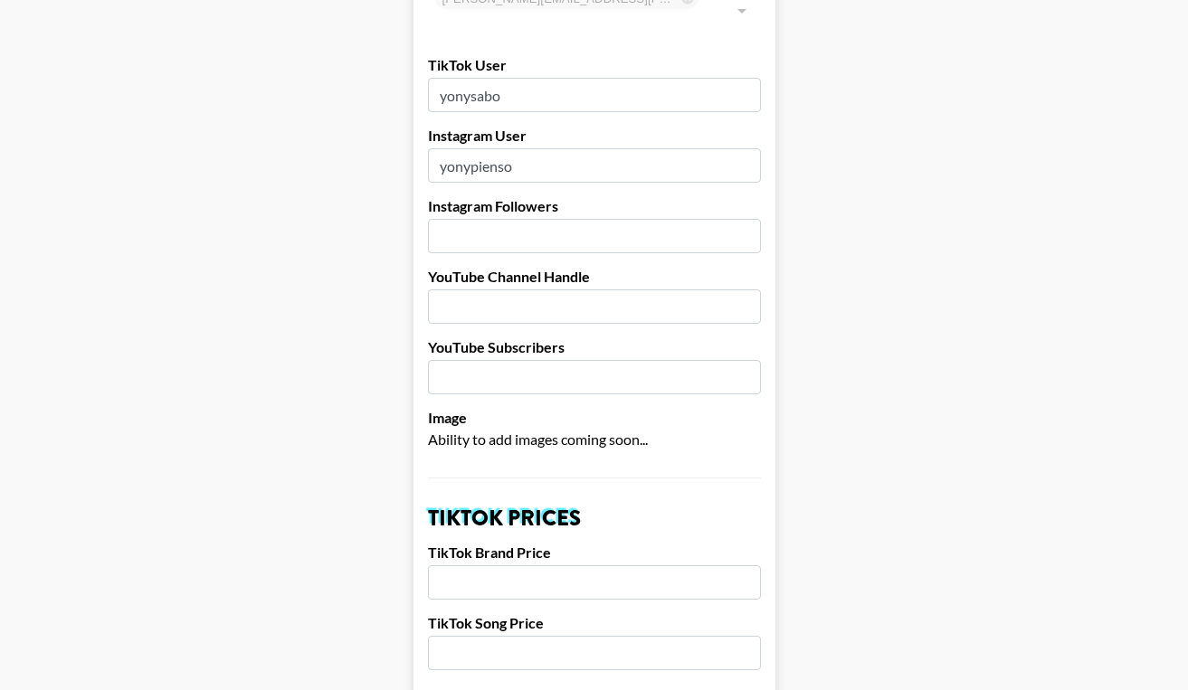
click at [452, 219] on input "number" at bounding box center [594, 236] width 333 height 34
type input "-1"
click at [742, 219] on input "-1" at bounding box center [594, 236] width 333 height 34
type input "42000"
click at [465, 290] on input "text" at bounding box center [594, 307] width 333 height 34
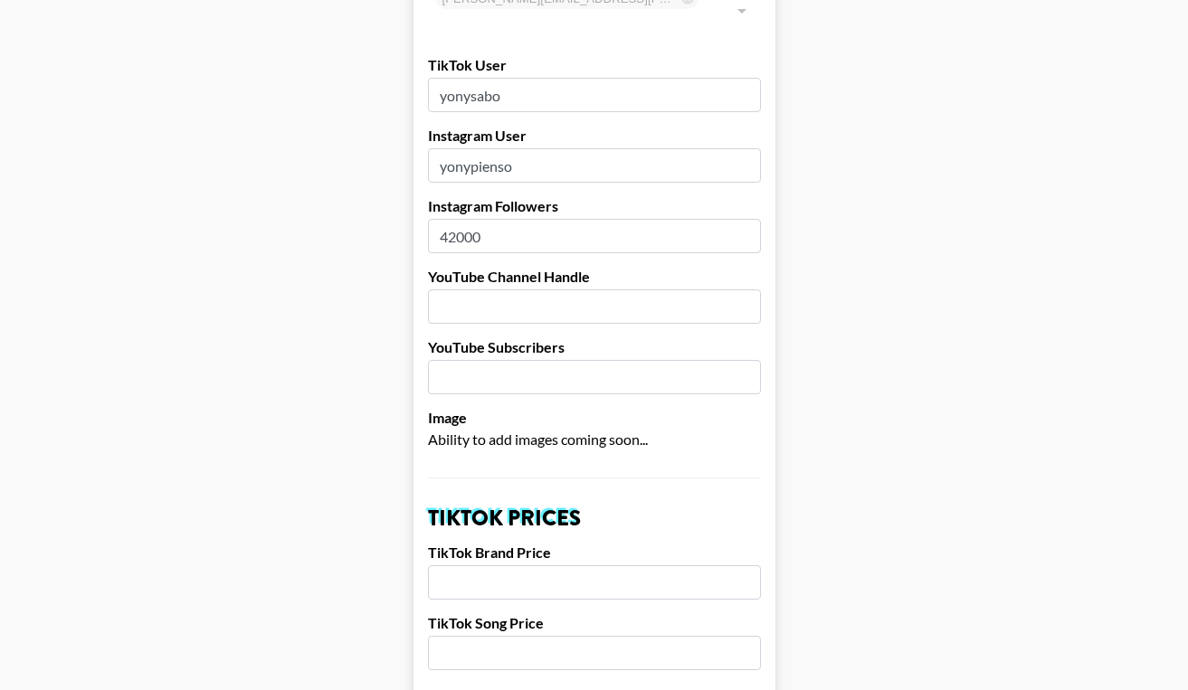
click at [465, 290] on input "text" at bounding box center [594, 307] width 333 height 34
paste input "@yyonica"
click at [494, 360] on input "number" at bounding box center [594, 377] width 333 height 34
click at [530, 290] on input "@yyonica" at bounding box center [594, 307] width 333 height 34
click at [529, 360] on input "number" at bounding box center [594, 377] width 333 height 34
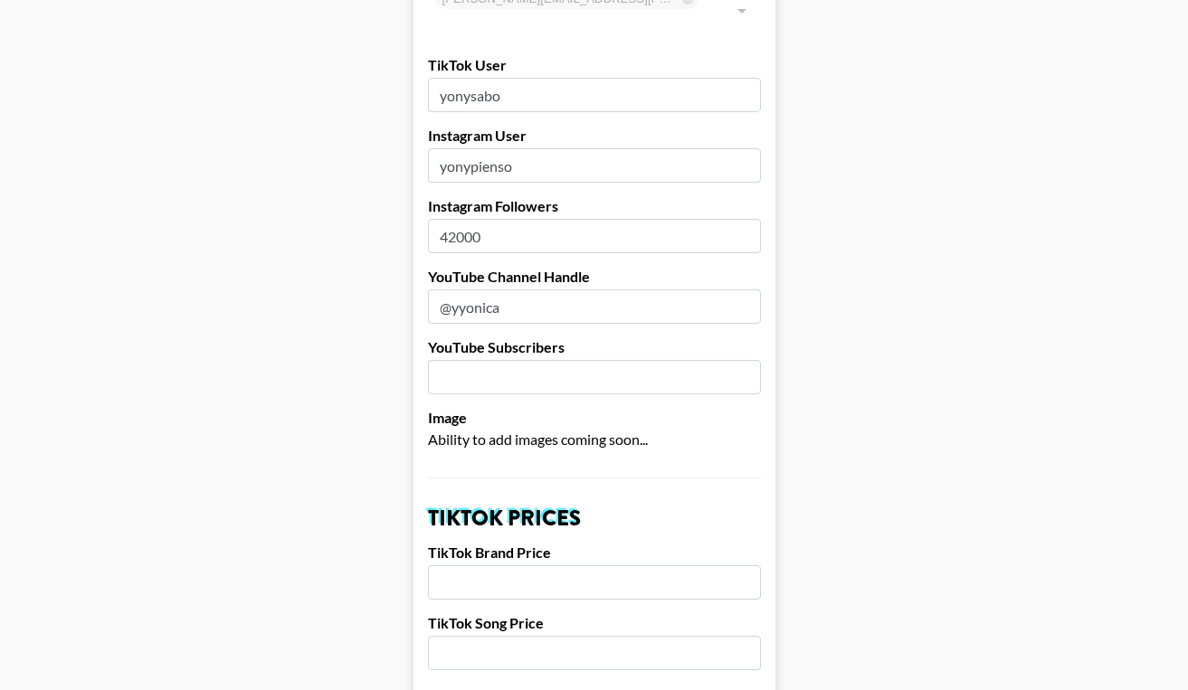
click at [452, 290] on input "@yyonica" at bounding box center [594, 307] width 333 height 34
type input "yyonica"
click at [652, 363] on input "number" at bounding box center [594, 377] width 333 height 34
type input "4000"
click at [539, 409] on label "Image" at bounding box center [594, 418] width 333 height 18
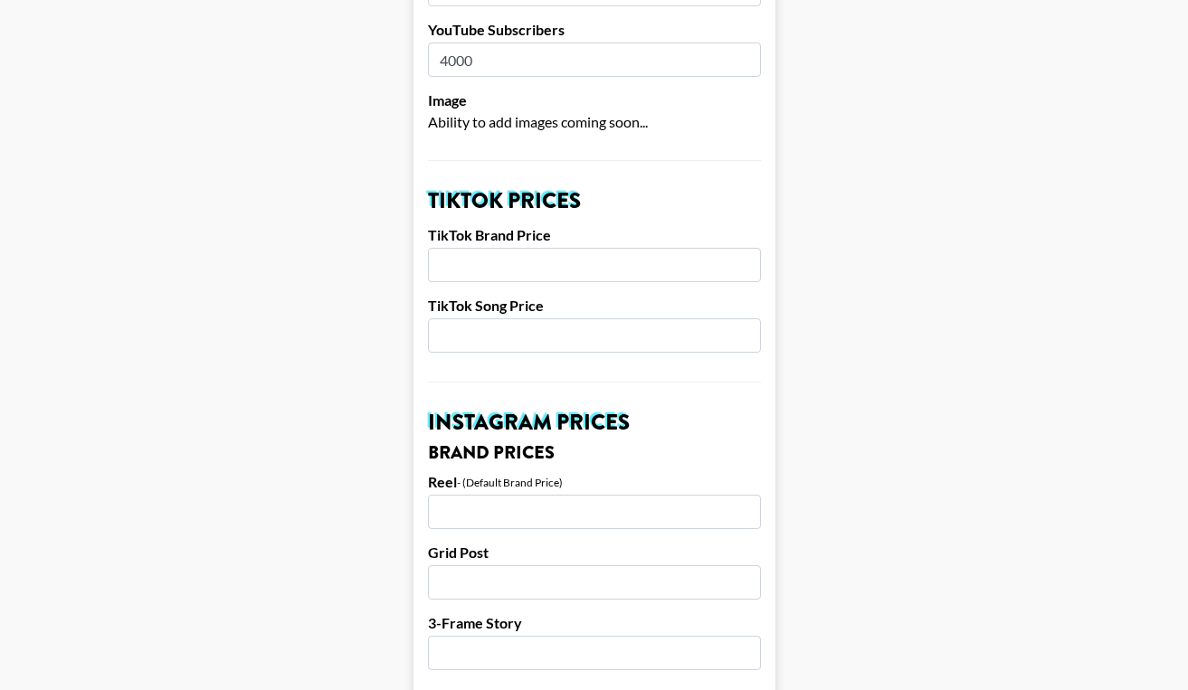
scroll to position [529, 0]
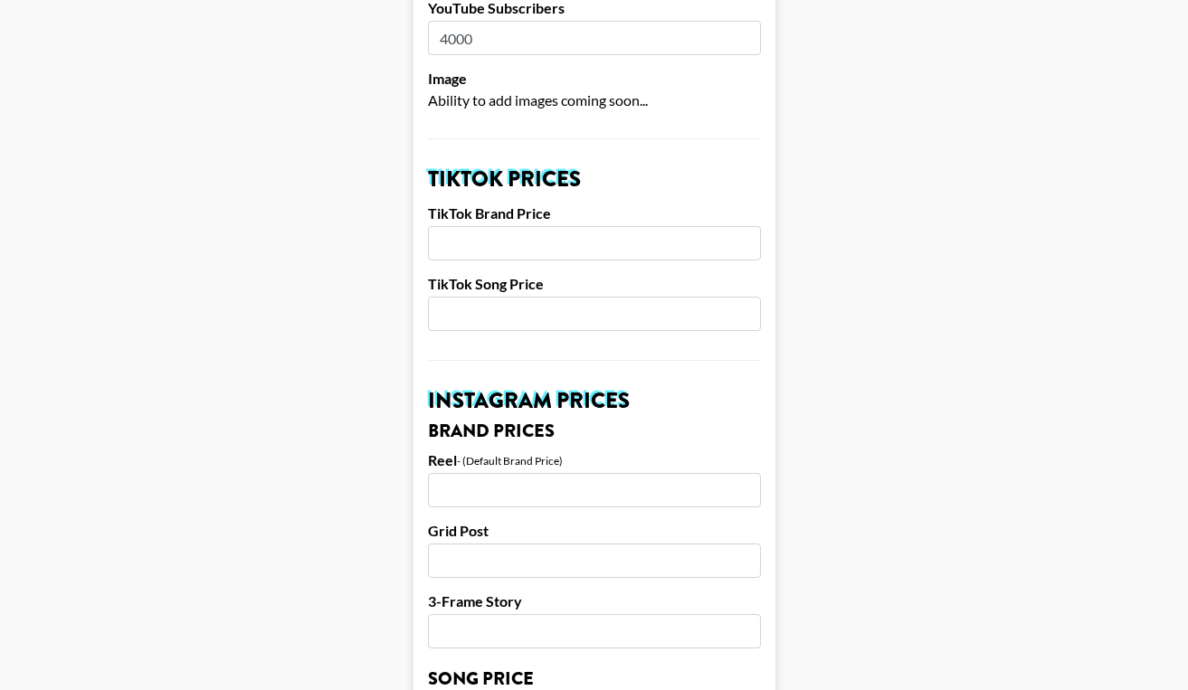
click at [585, 226] on input "number" at bounding box center [594, 243] width 333 height 34
type input "1000"
click at [556, 297] on input "number" at bounding box center [594, 314] width 333 height 34
type input "3"
type input "2"
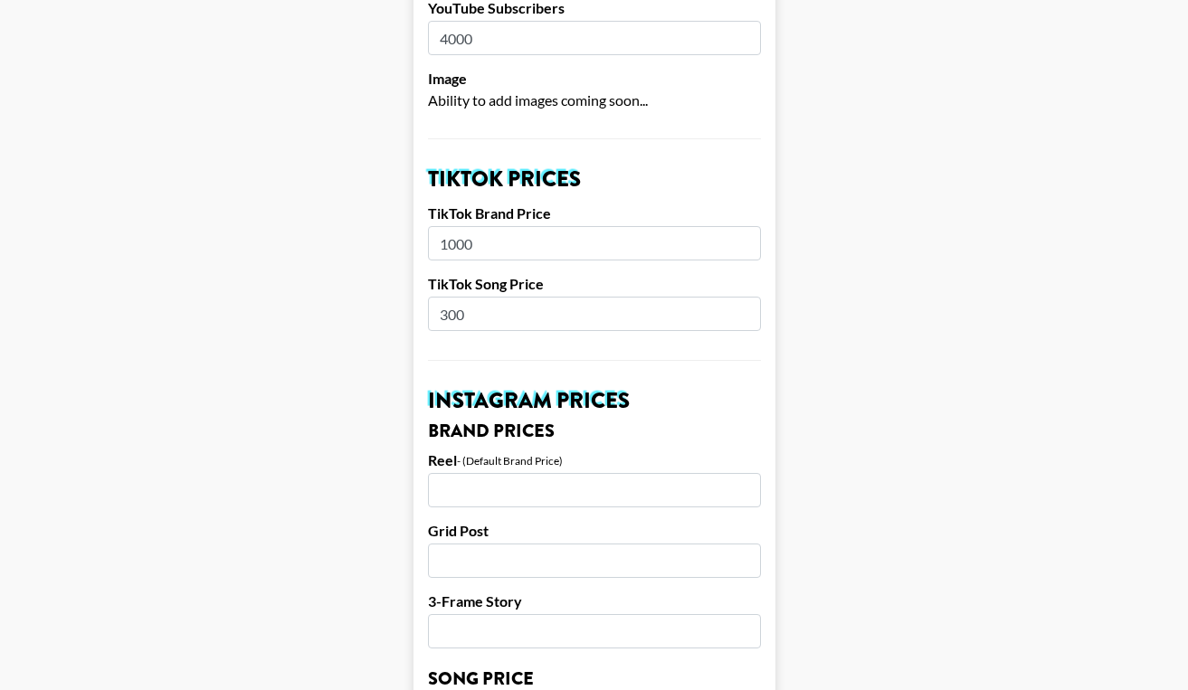
type input "300"
click at [518, 473] on input "number" at bounding box center [594, 490] width 333 height 34
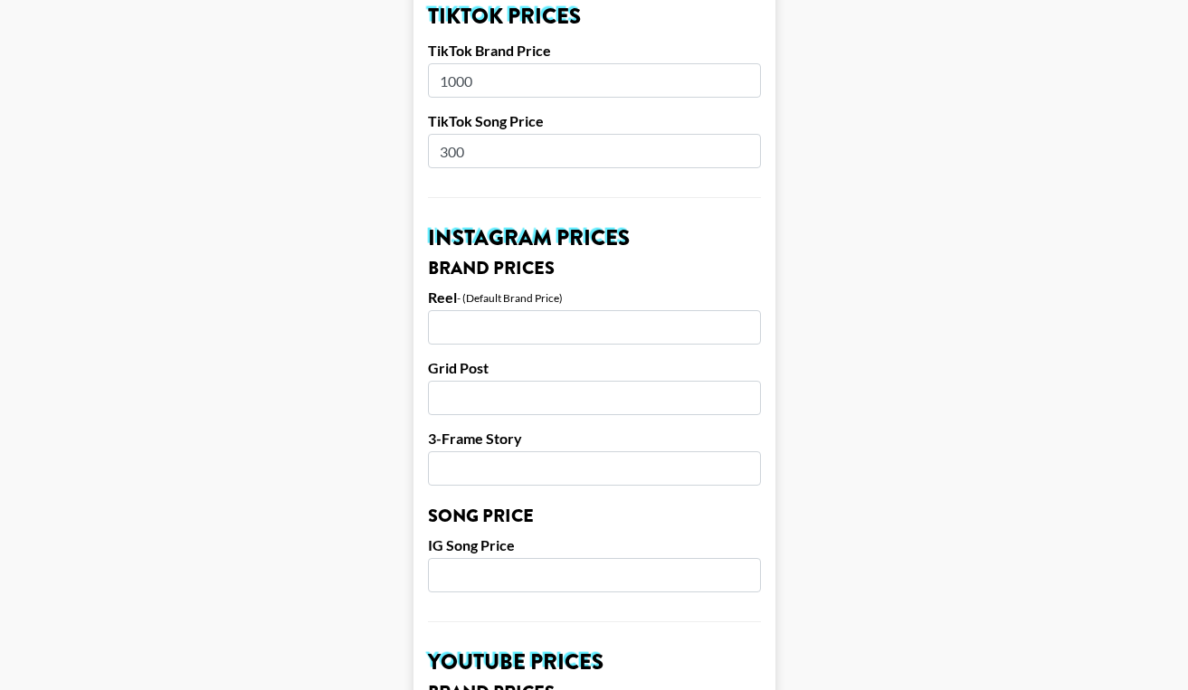
scroll to position [694, 0]
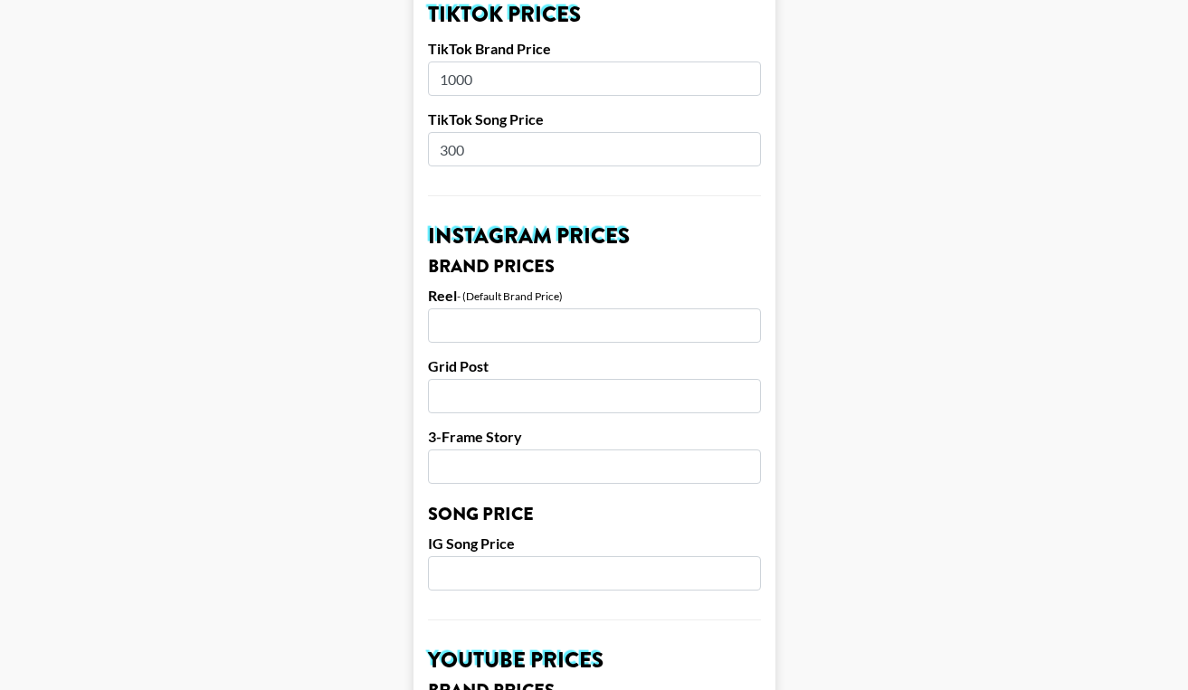
click at [523, 309] on input "number" at bounding box center [594, 326] width 333 height 34
type input "1500"
click at [477, 379] on input "number" at bounding box center [594, 396] width 333 height 34
type input "1000"
click at [507, 450] on input "number" at bounding box center [594, 467] width 333 height 34
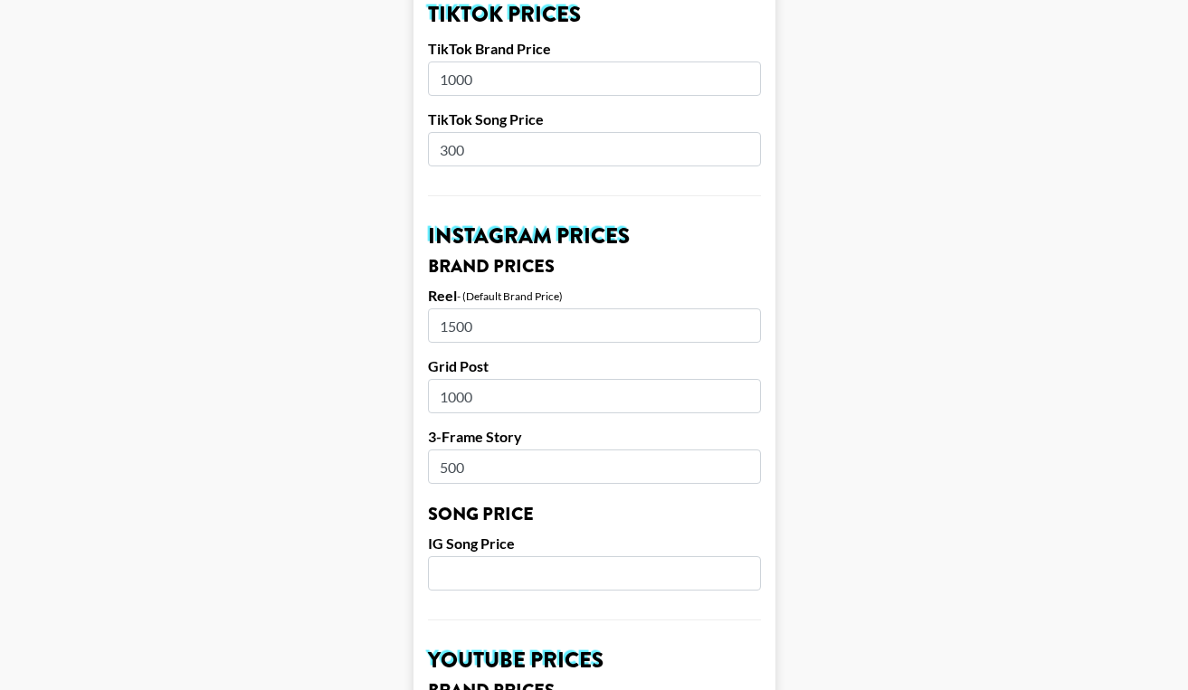
type input "500"
click at [471, 563] on input "number" at bounding box center [594, 574] width 333 height 34
type input "5"
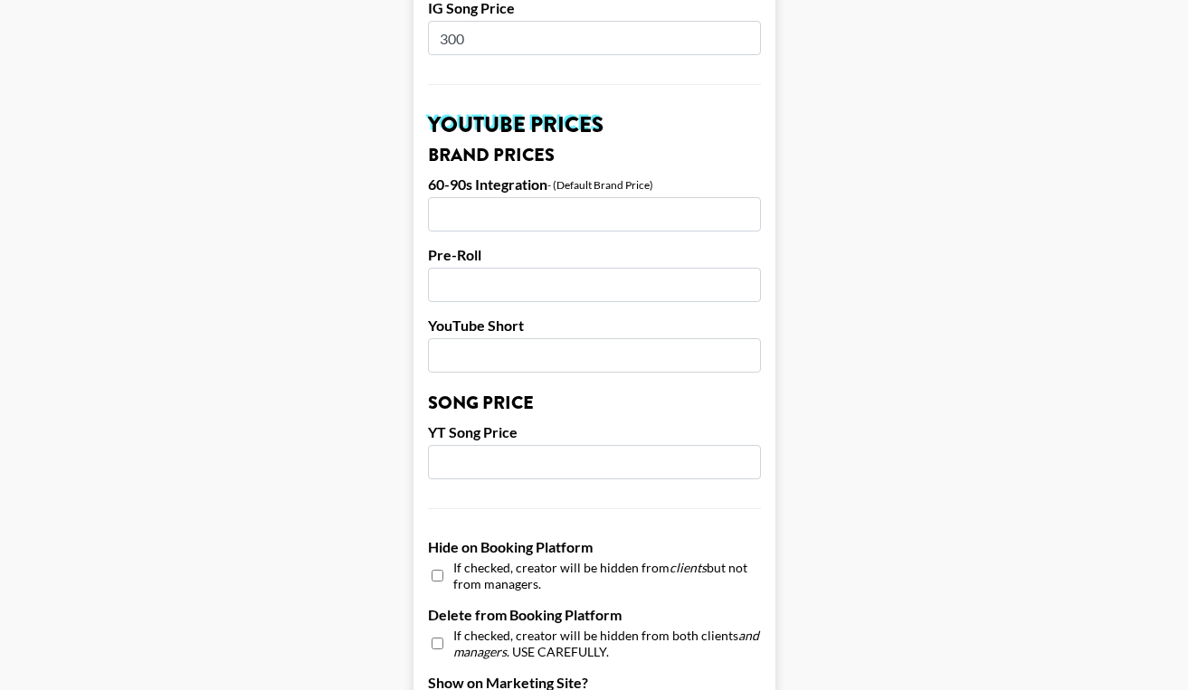
scroll to position [1232, 0]
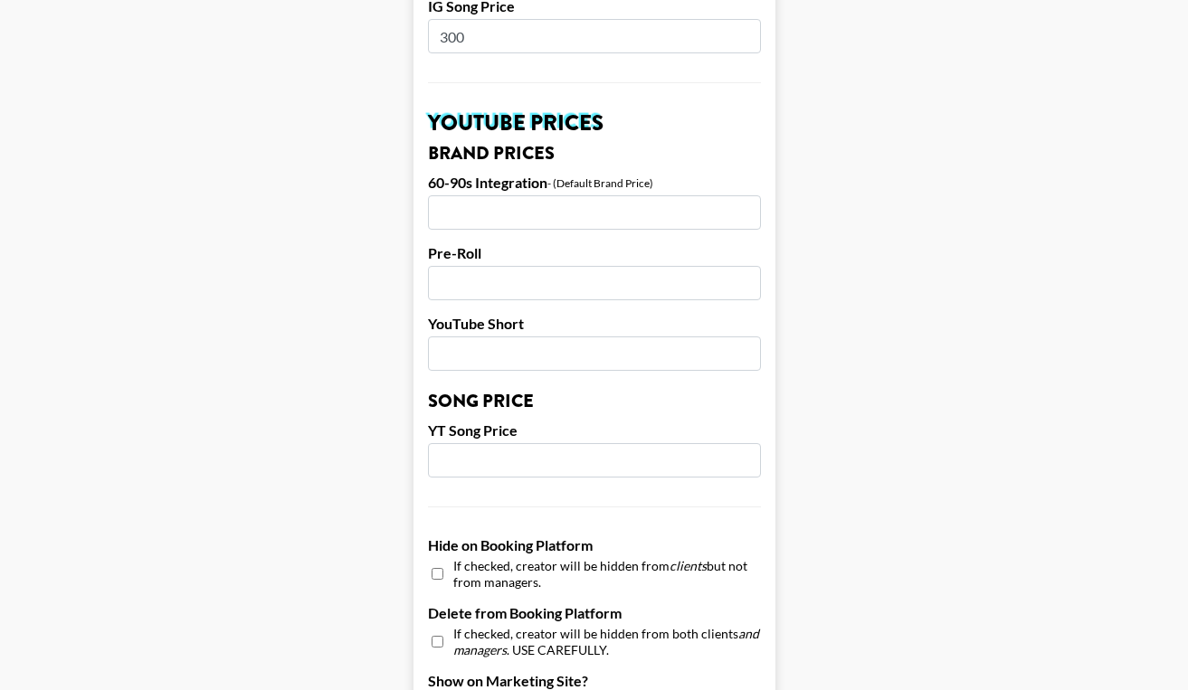
type input "300"
click at [615, 195] on input "number" at bounding box center [594, 212] width 333 height 34
type input "500"
type input "1"
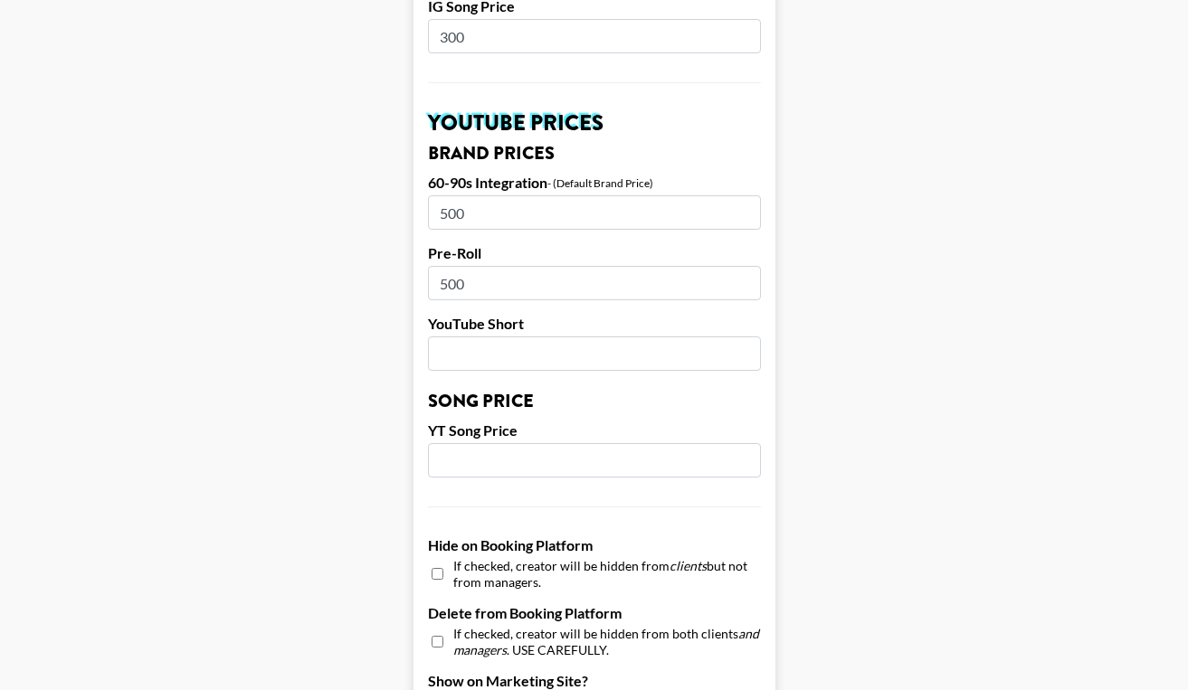
type input "5"
type input "750"
type input "1"
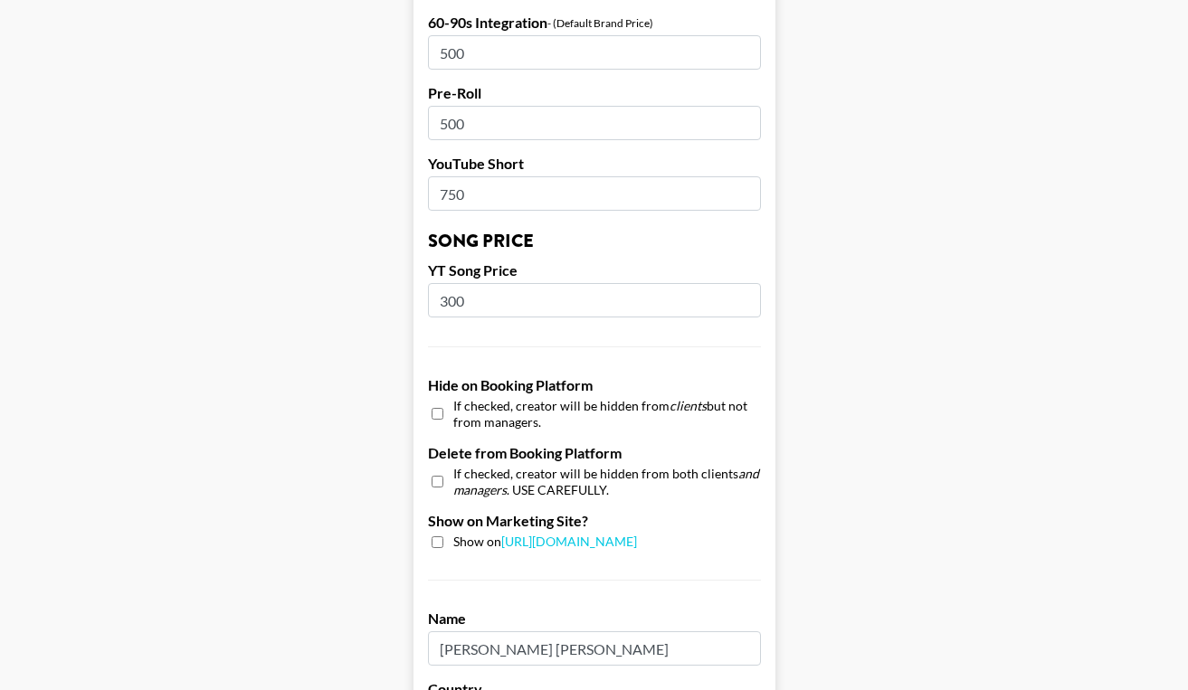
scroll to position [1488, 0]
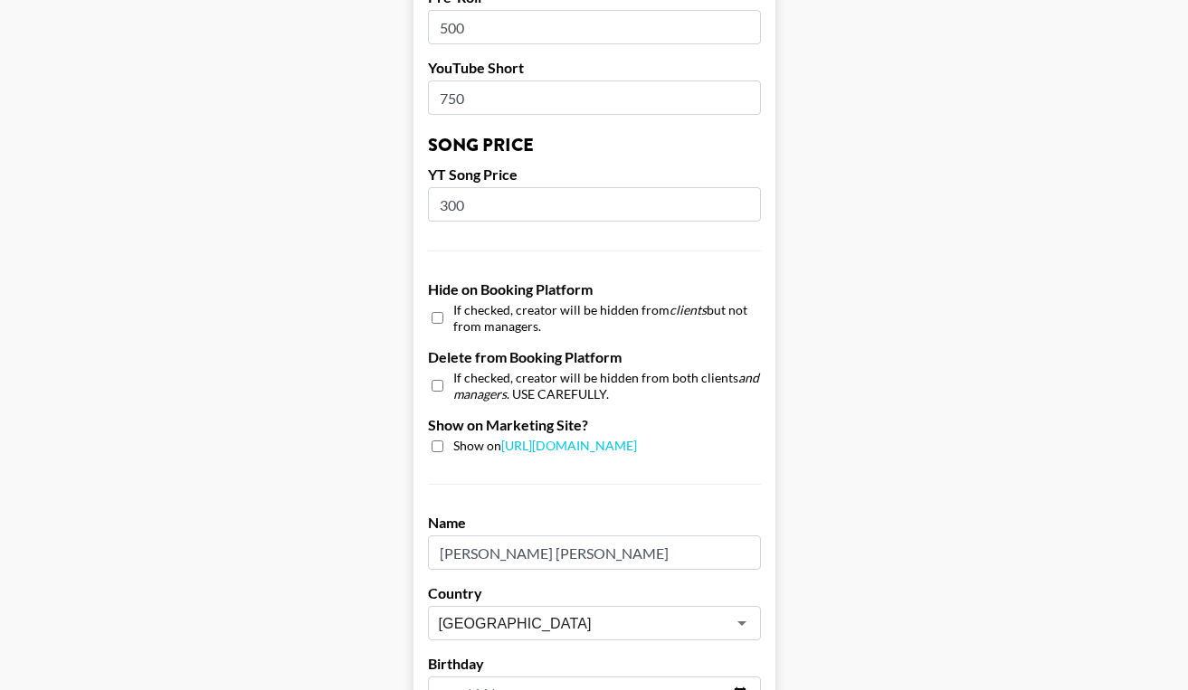
type input "300"
click at [436, 441] on input "checkbox" at bounding box center [438, 447] width 12 height 12
checkbox input "true"
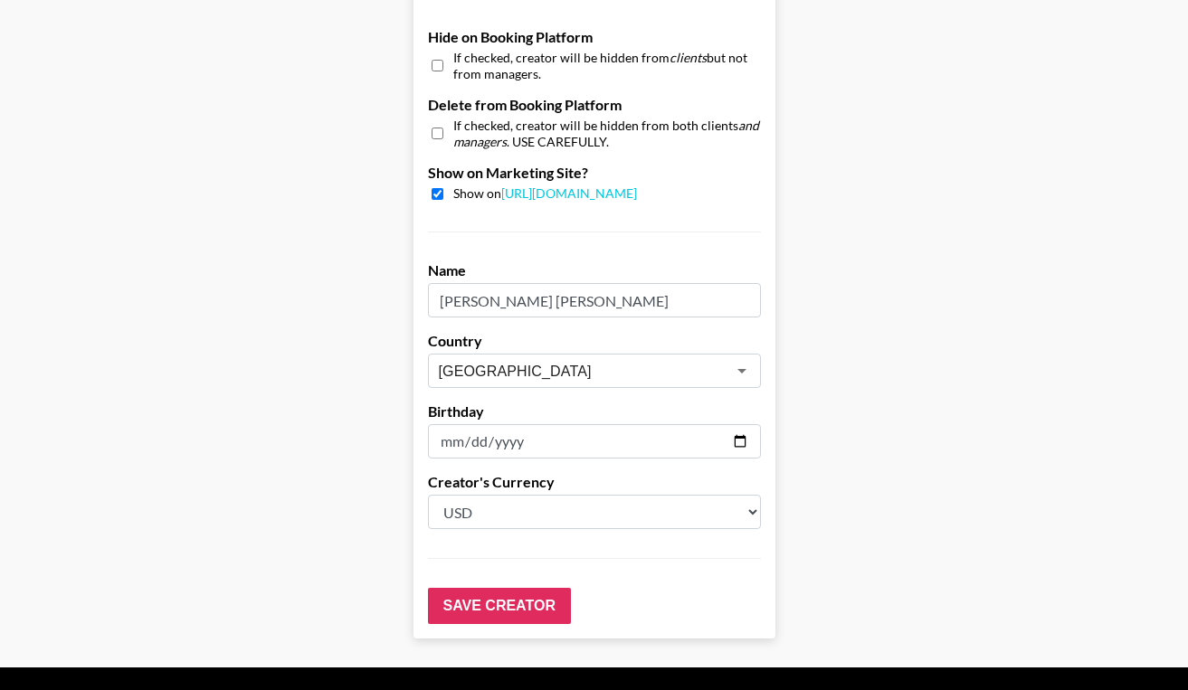
scroll to position [1765, 0]
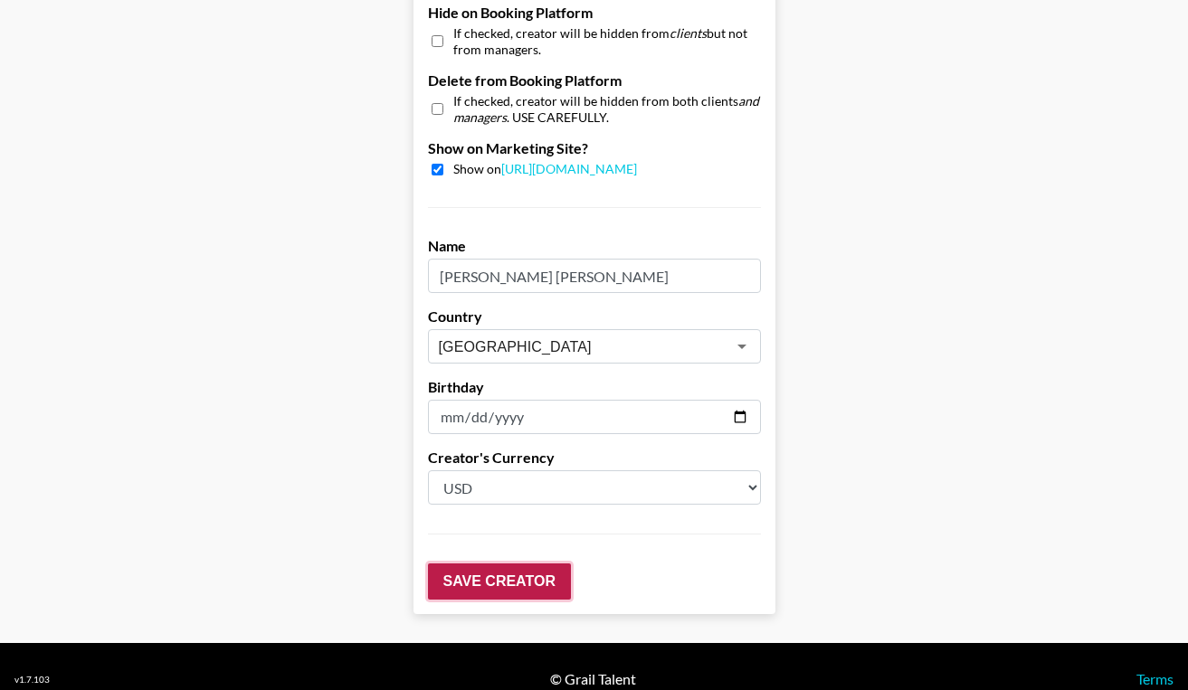
click at [498, 564] on input "Save Creator" at bounding box center [499, 582] width 143 height 36
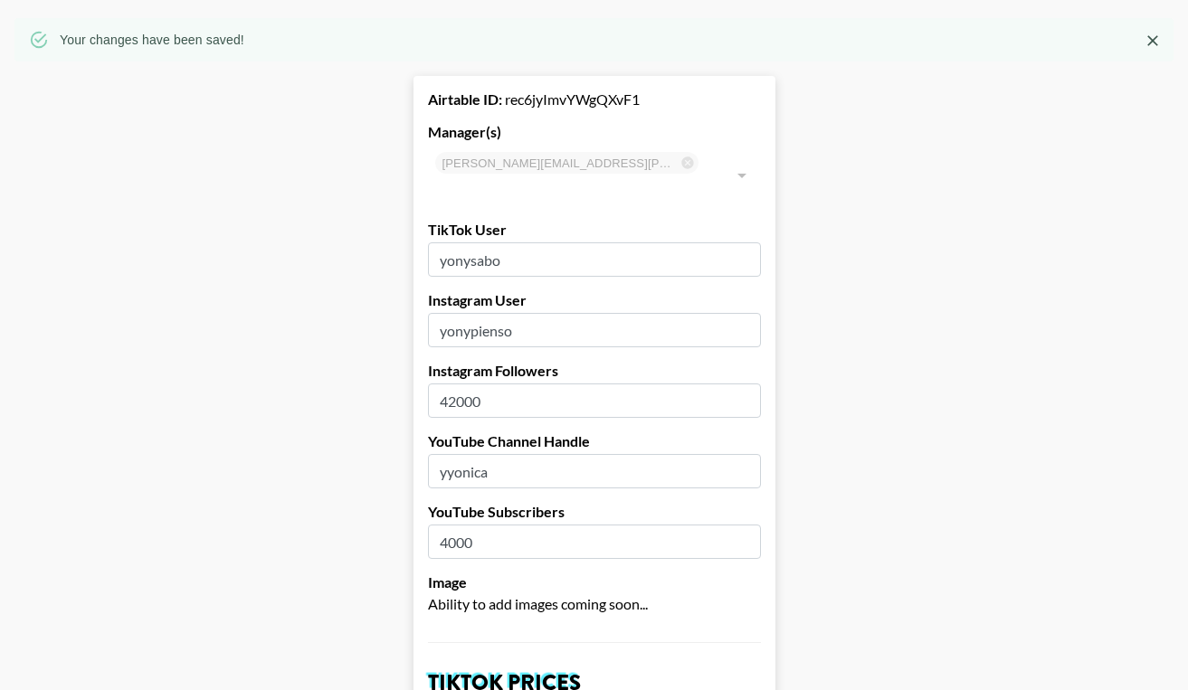
scroll to position [0, 0]
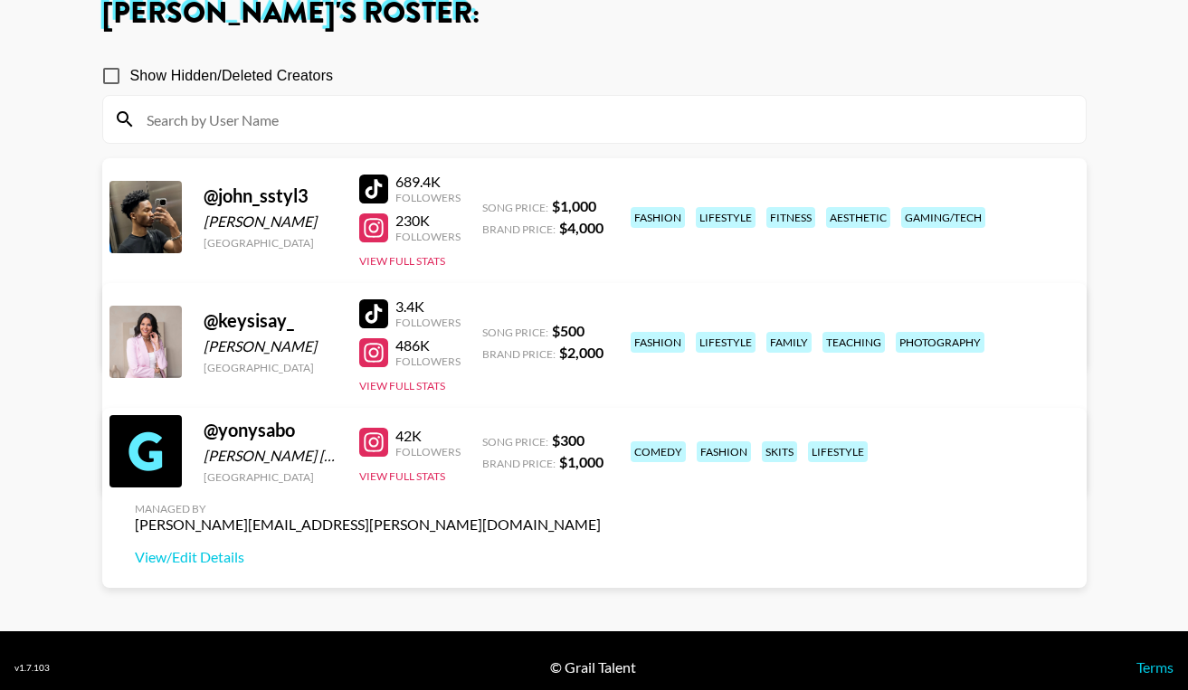
scroll to position [130, 0]
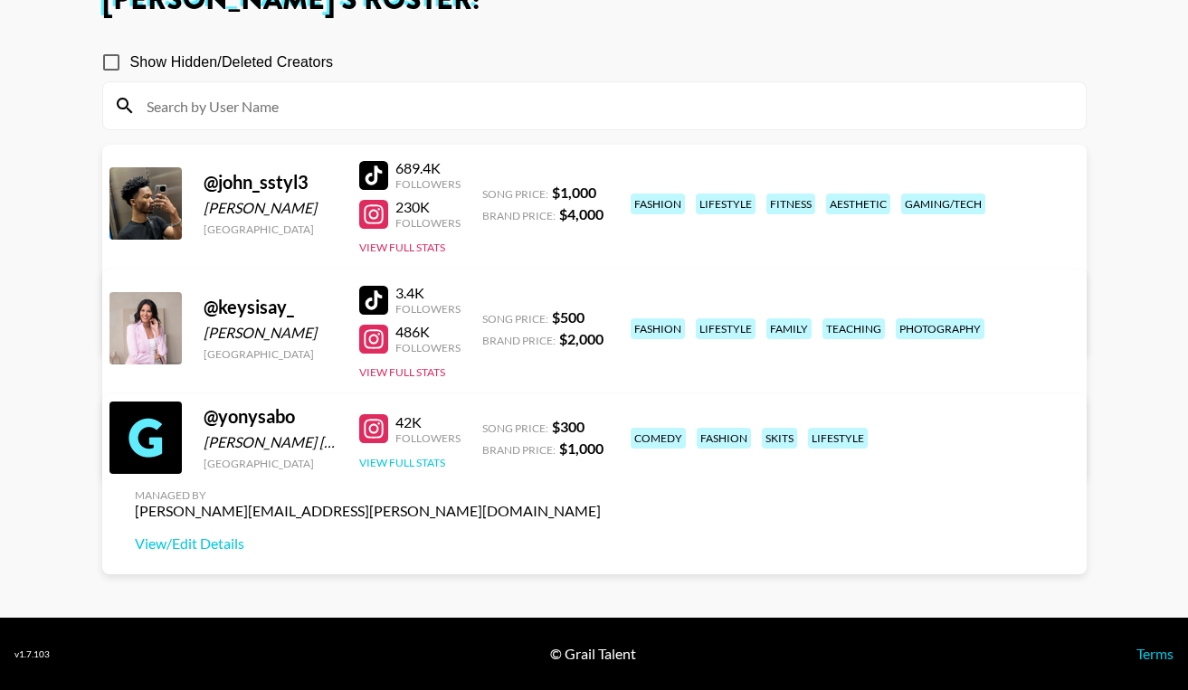
click at [421, 470] on button "View Full Stats" at bounding box center [402, 463] width 86 height 14
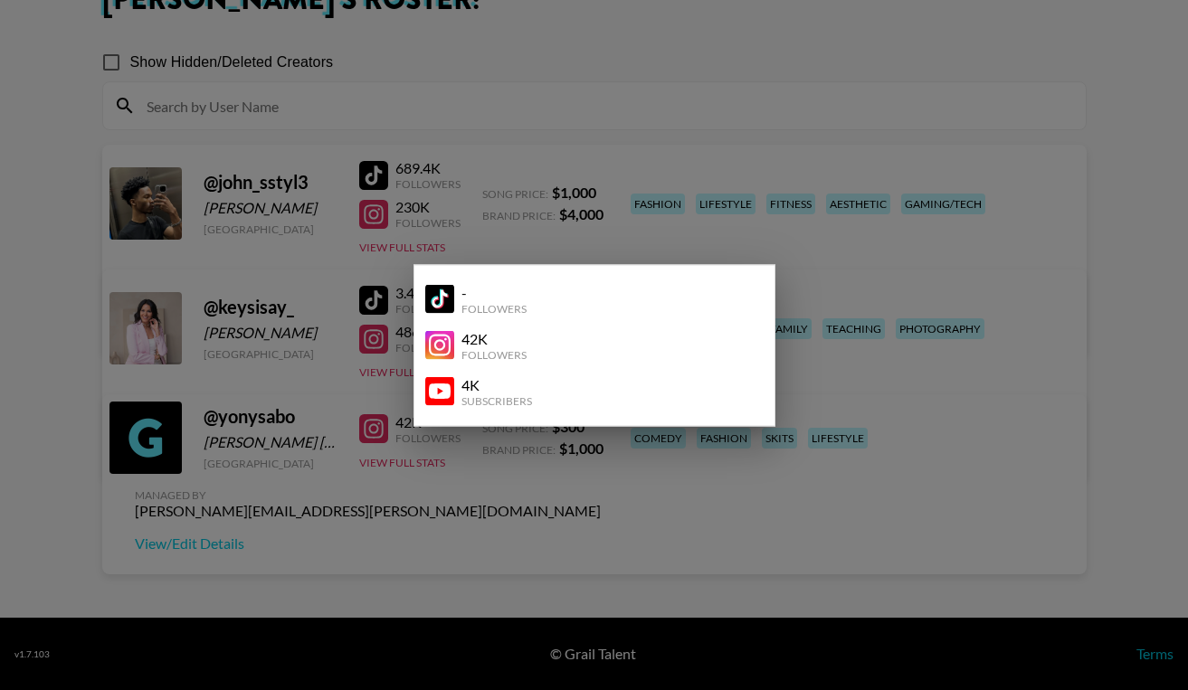
click at [667, 490] on div at bounding box center [594, 345] width 1188 height 690
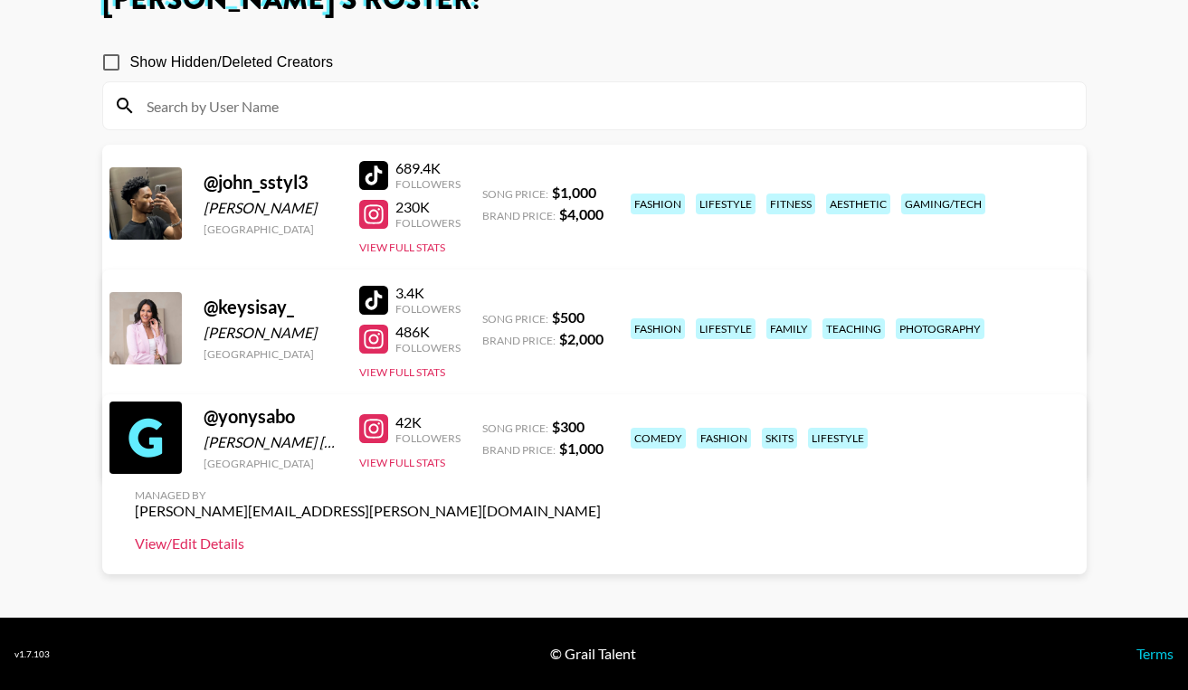
click at [601, 535] on link "View/Edit Details" at bounding box center [368, 544] width 466 height 18
click at [385, 470] on button "View Full Stats" at bounding box center [402, 463] width 86 height 14
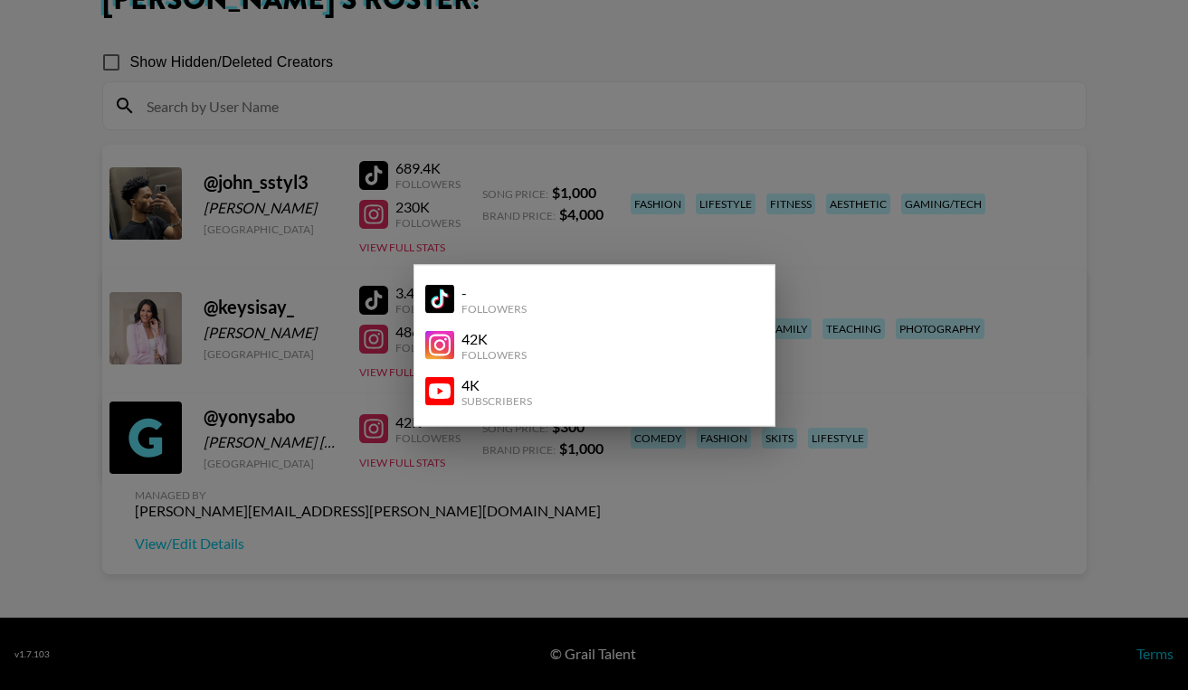
click at [509, 471] on div at bounding box center [594, 345] width 1188 height 690
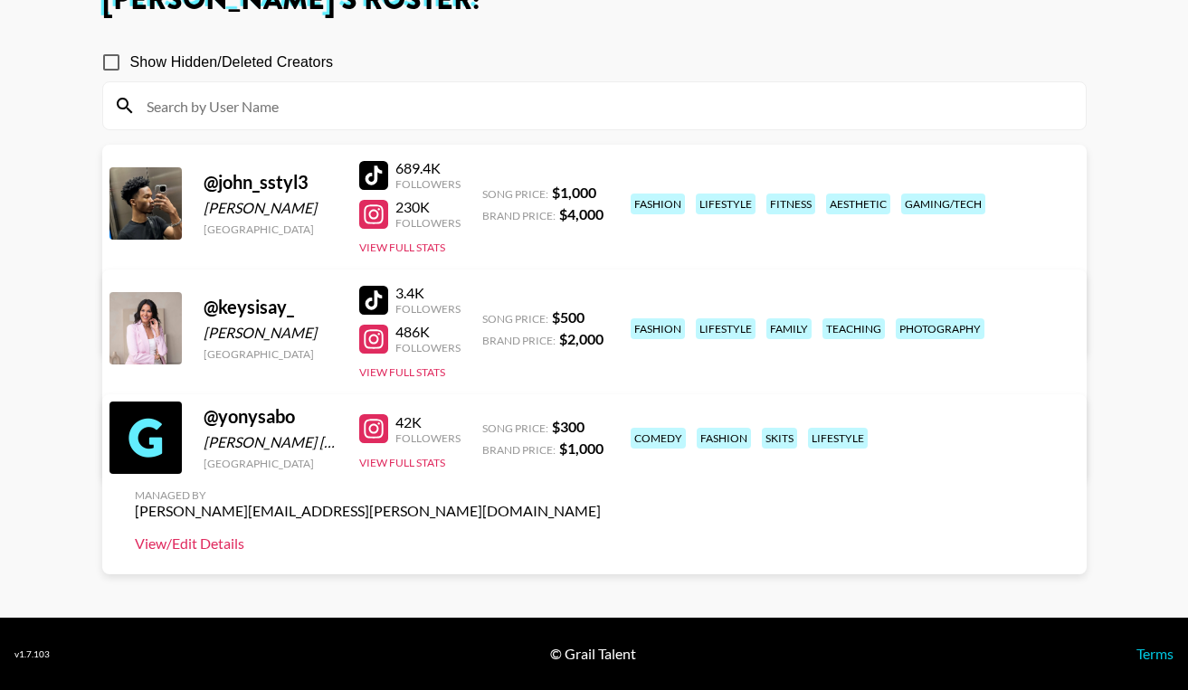
click at [601, 535] on link "View/Edit Details" at bounding box center [368, 544] width 466 height 18
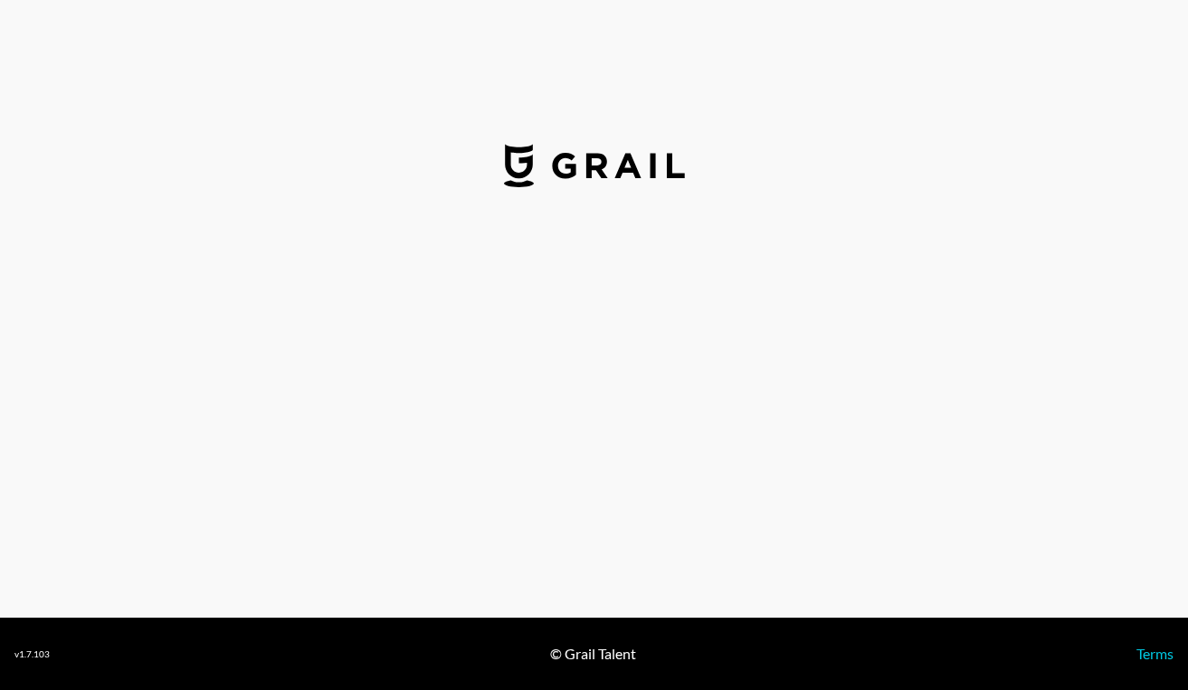
select select "USD"
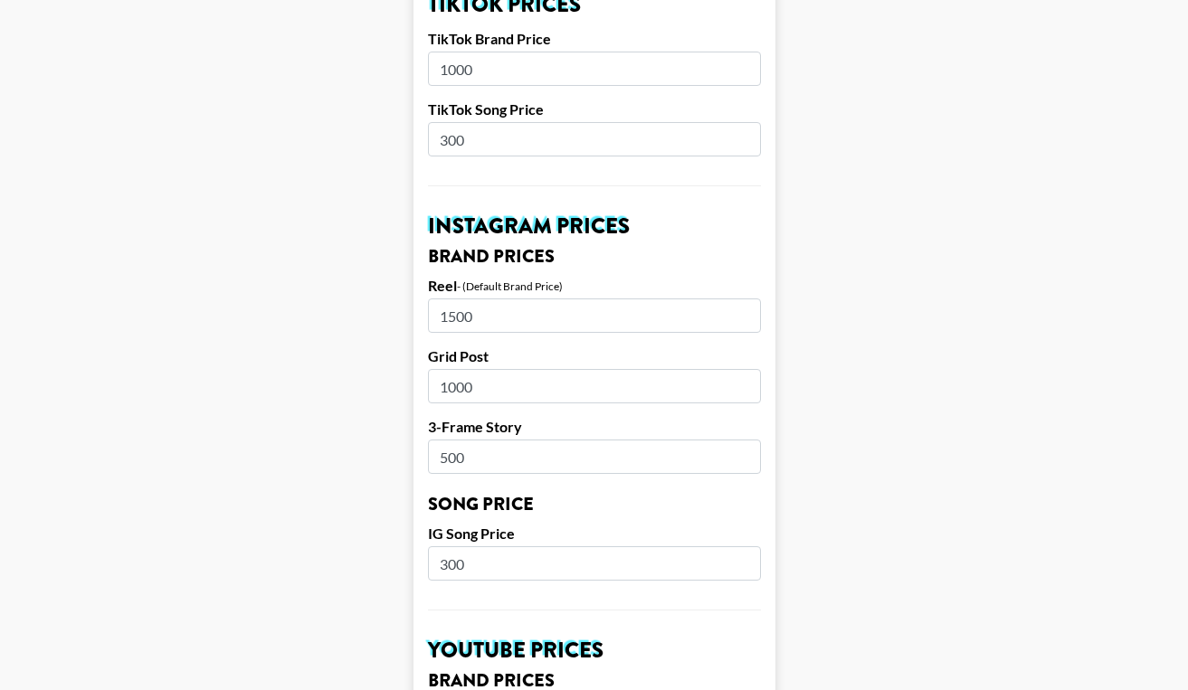
scroll to position [747, 0]
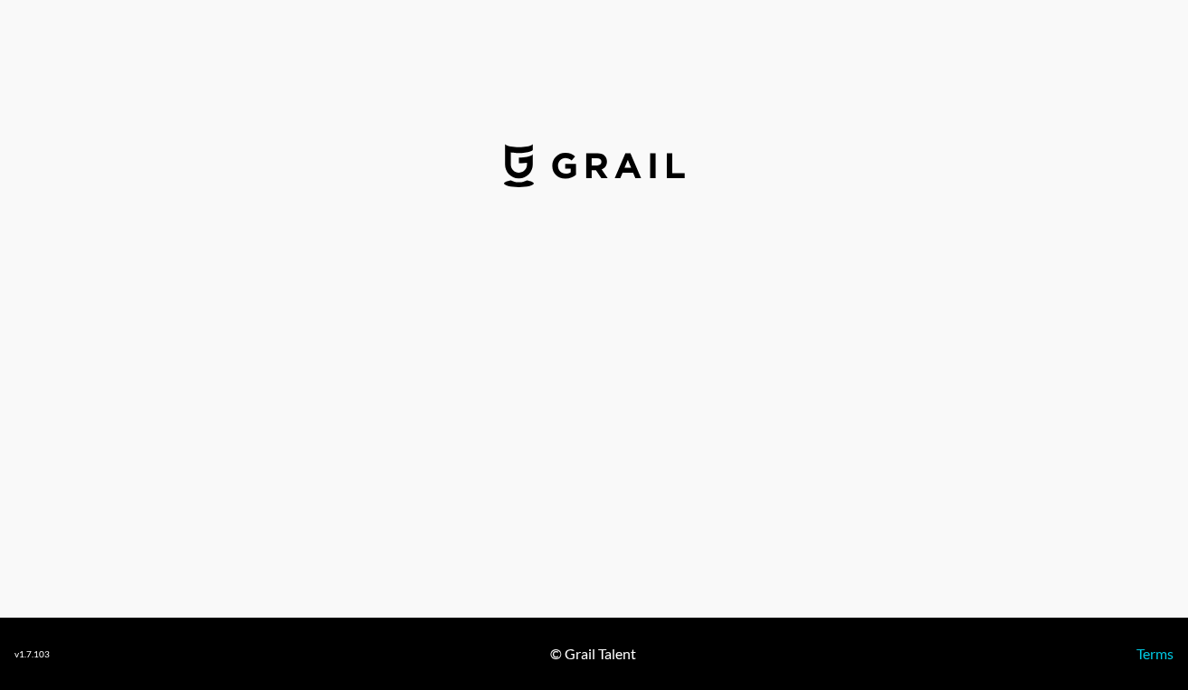
select select "USD"
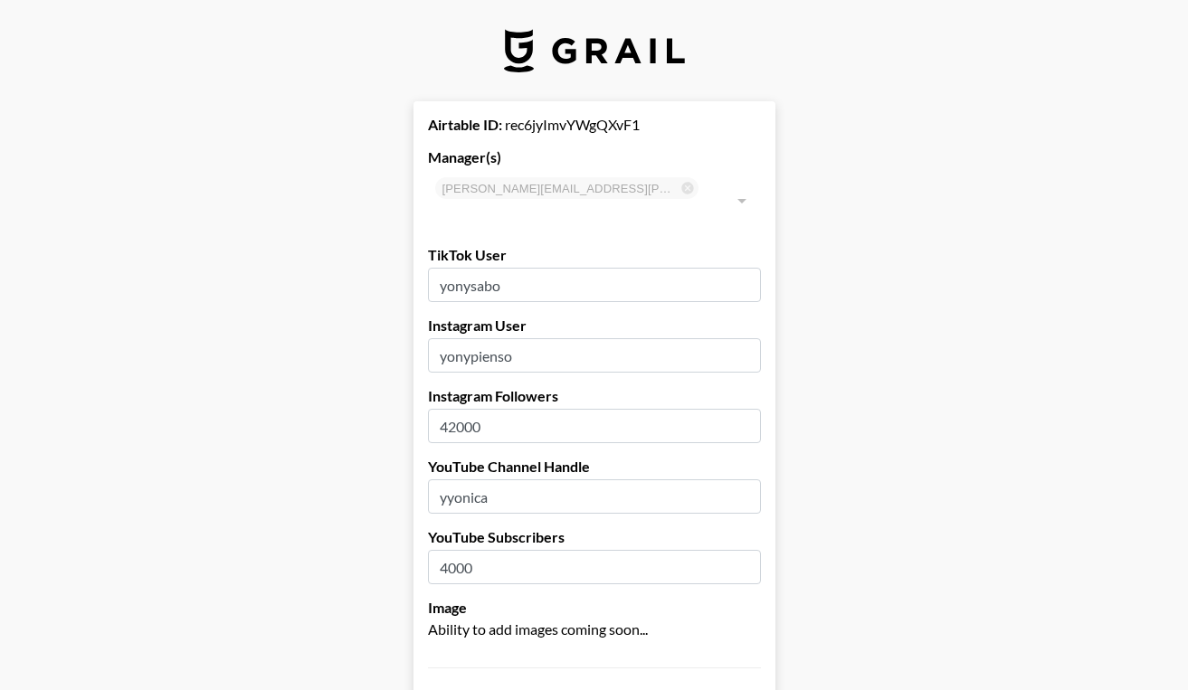
click at [595, 268] on input "yonysabo" at bounding box center [594, 285] width 333 height 34
click at [440, 268] on input "yonysabo" at bounding box center [594, 285] width 333 height 34
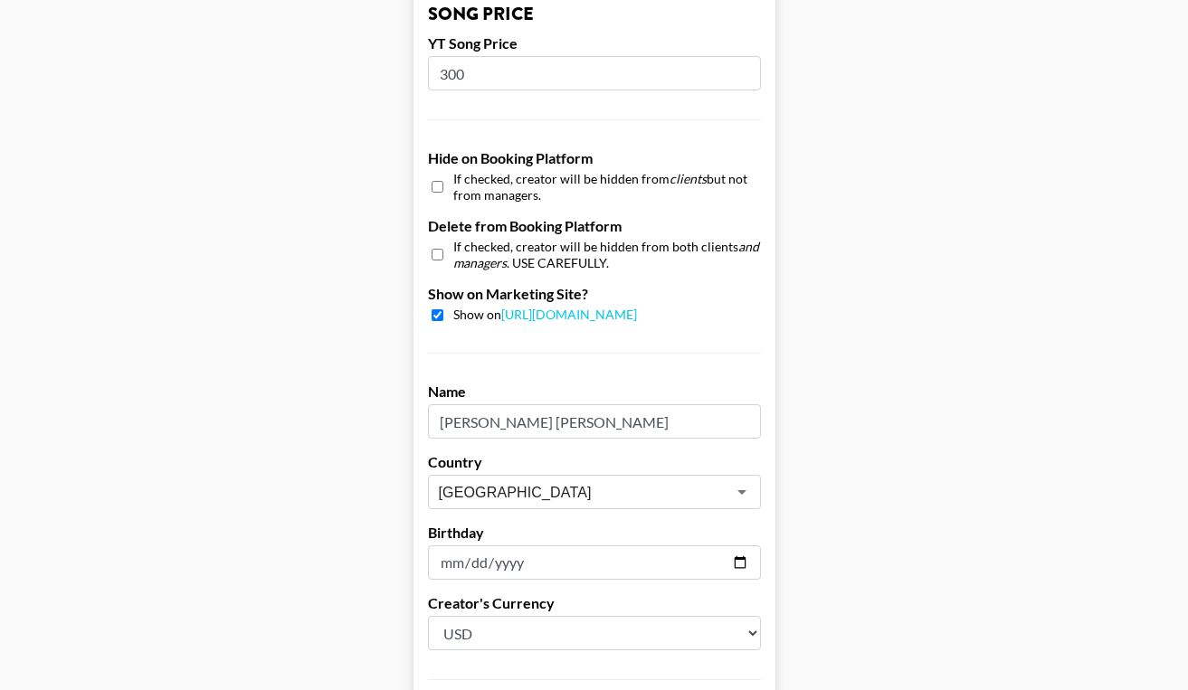
scroll to position [1765, 0]
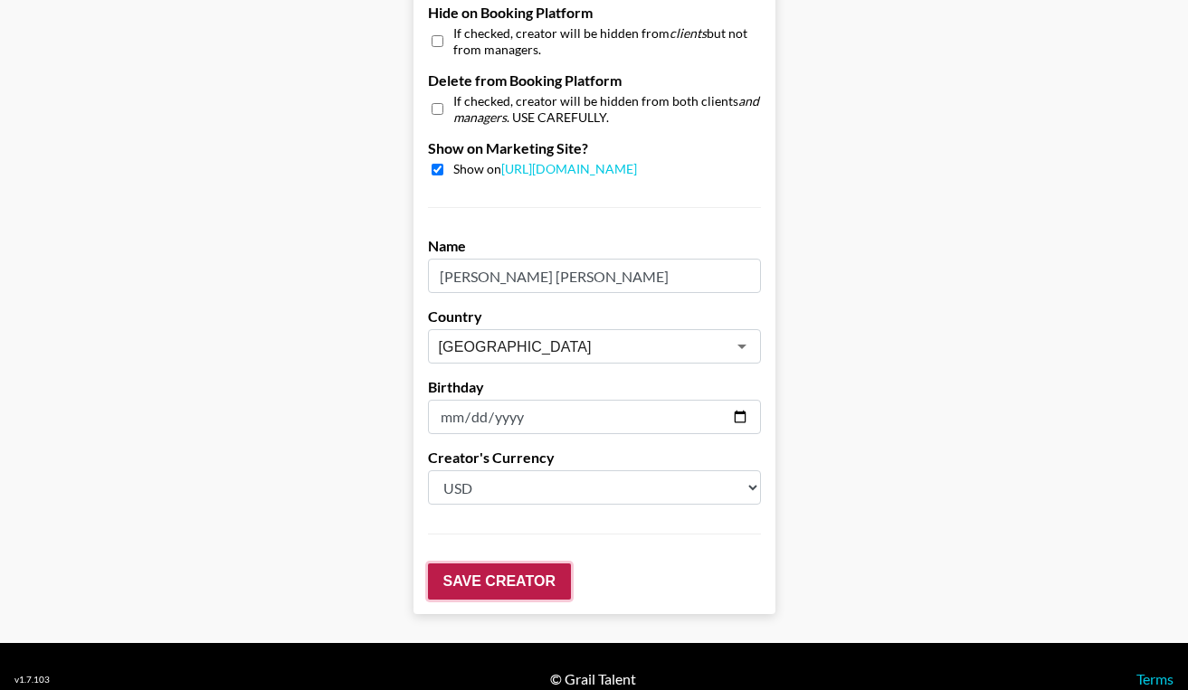
click at [510, 564] on input "Save Creator" at bounding box center [499, 582] width 143 height 36
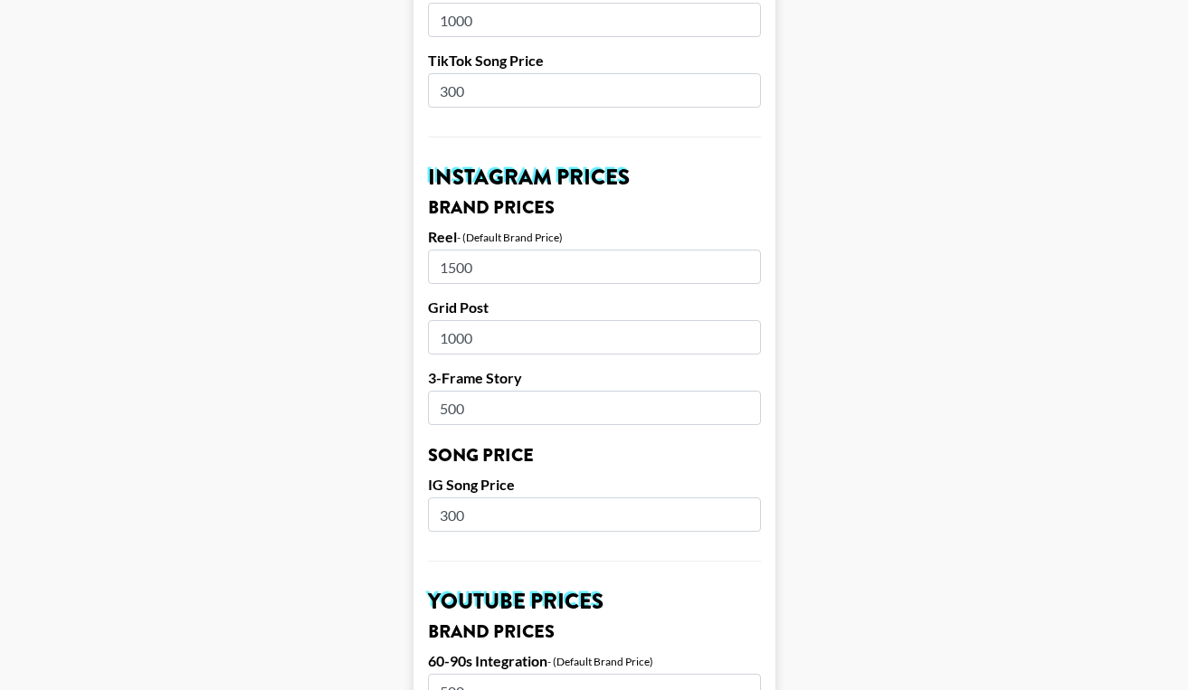
scroll to position [809, 0]
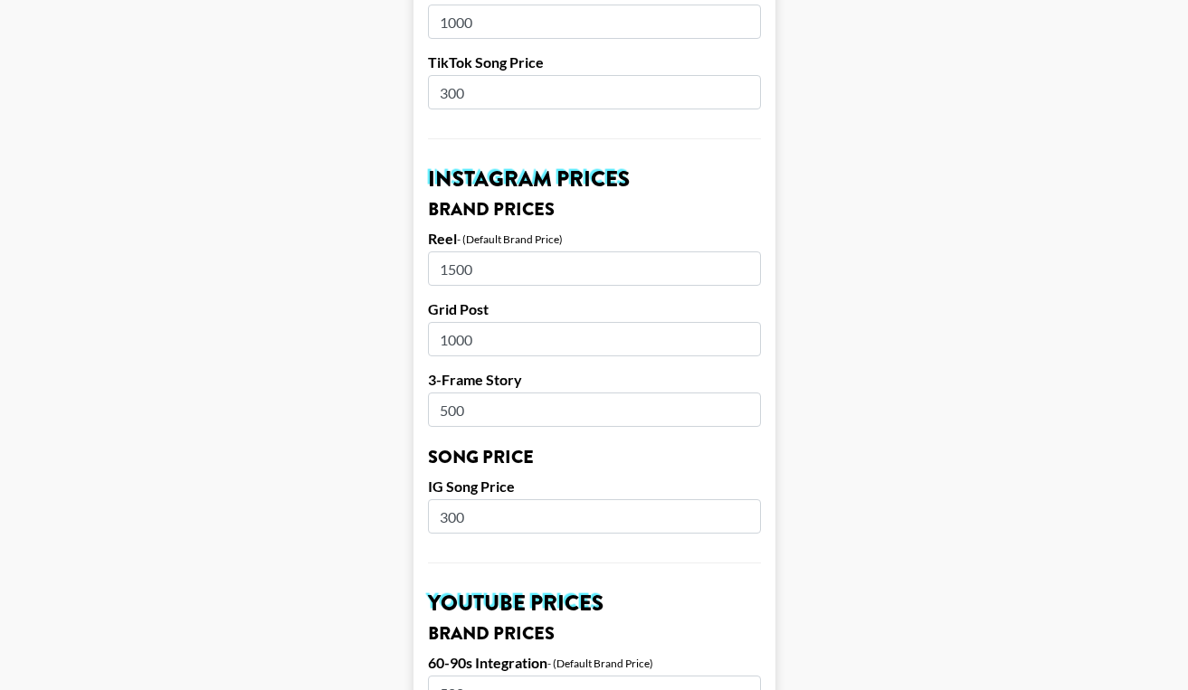
click at [852, 424] on main "Your changes have been saved! Airtable ID: rec6jyImvYWgQXvF1 Manager(s) adam.da…" at bounding box center [593, 460] width 1159 height 2336
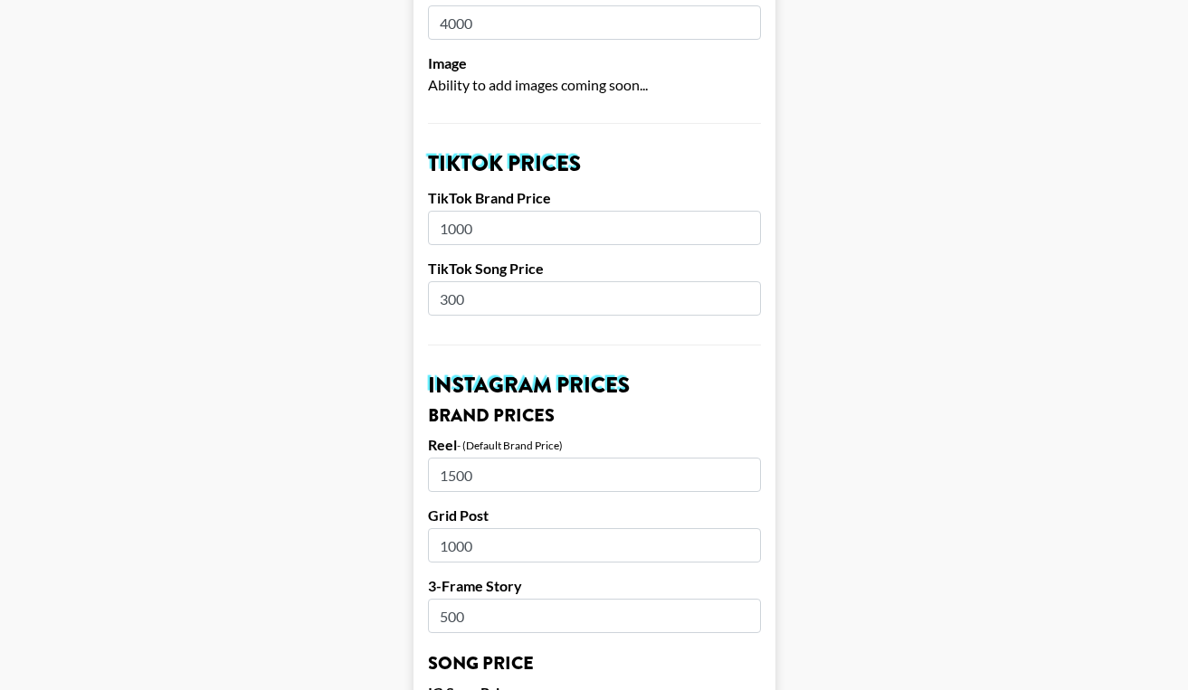
scroll to position [0, 0]
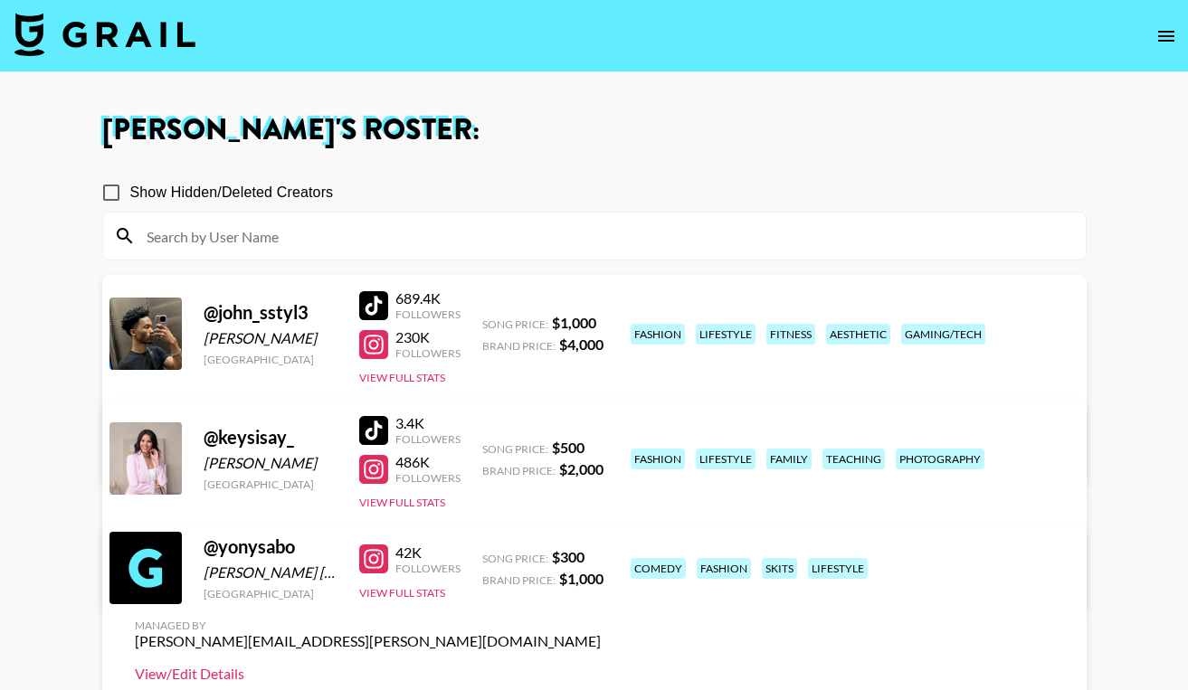
click at [601, 665] on link "View/Edit Details" at bounding box center [368, 674] width 466 height 18
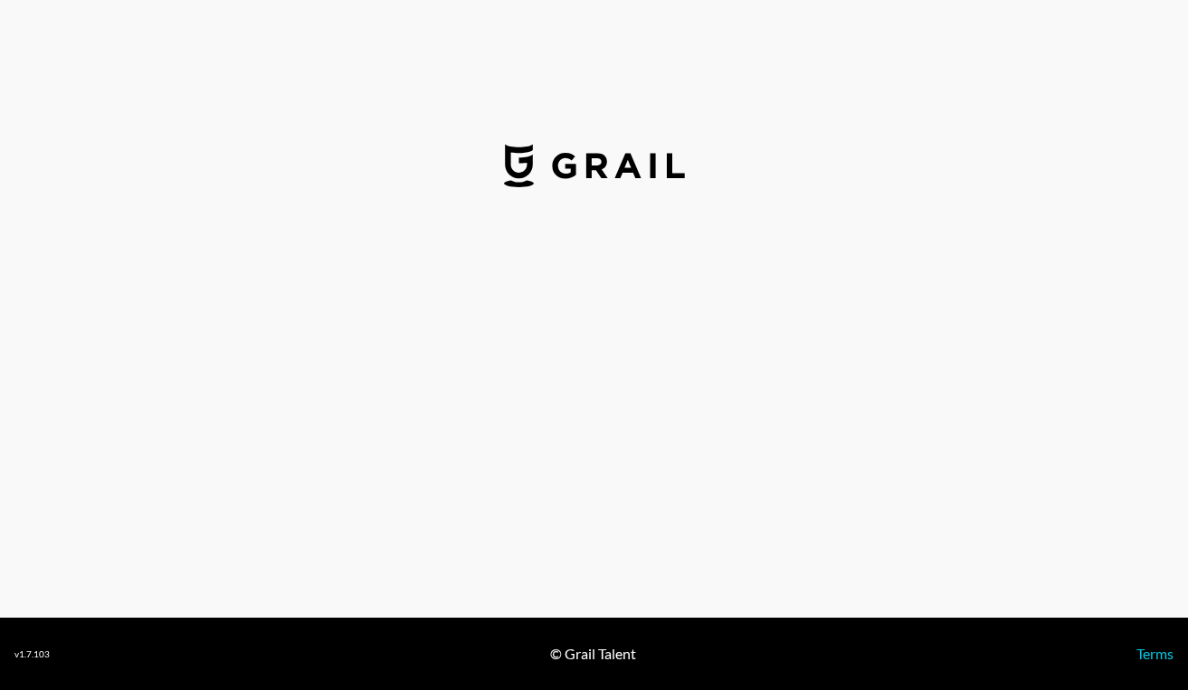
select select "USD"
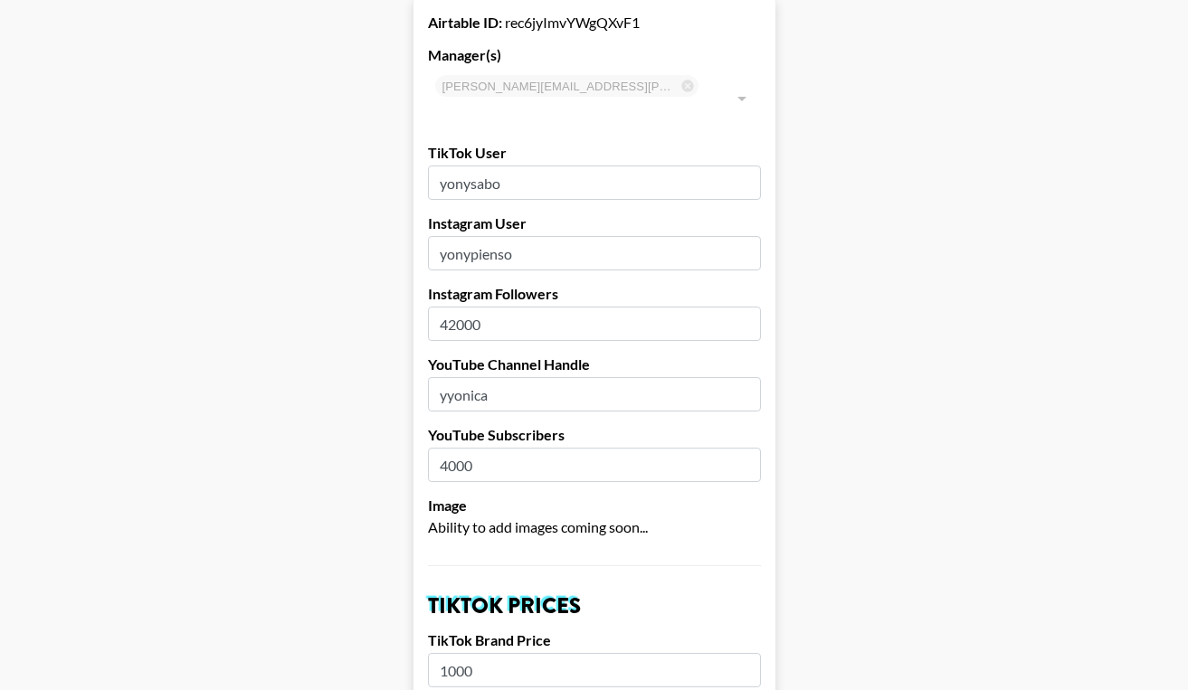
scroll to position [101, 0]
click at [508, 167] on input "yonysabo" at bounding box center [594, 184] width 333 height 34
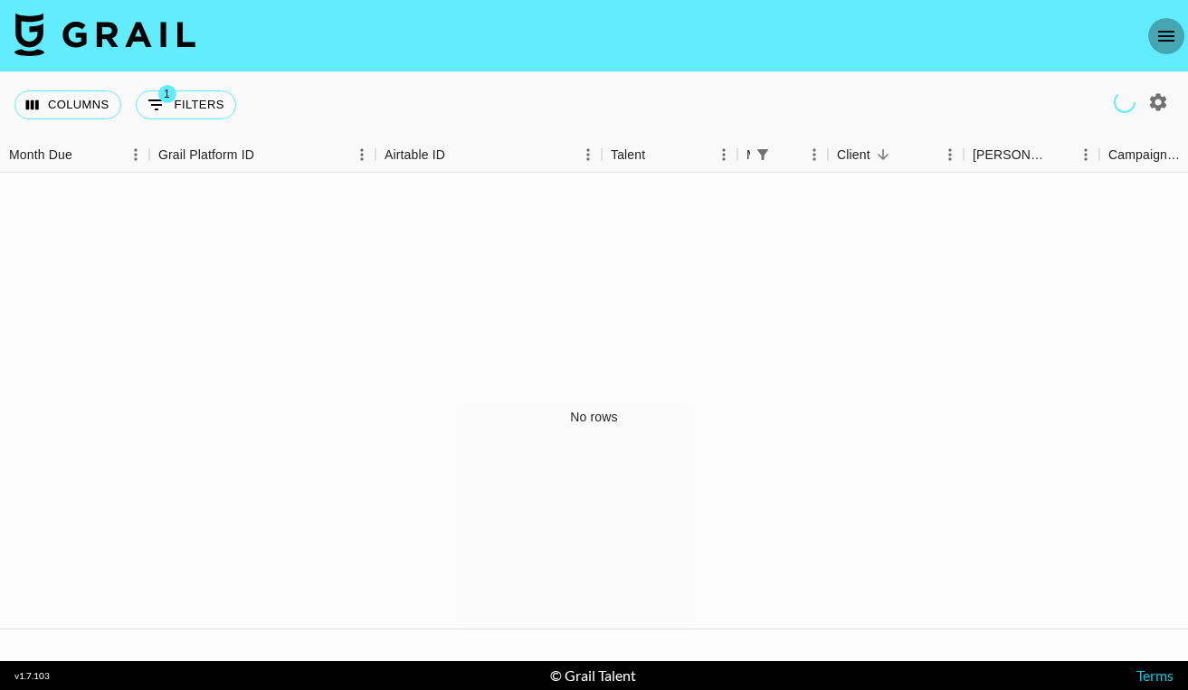
click at [1164, 40] on icon "open drawer" at bounding box center [1166, 36] width 16 height 11
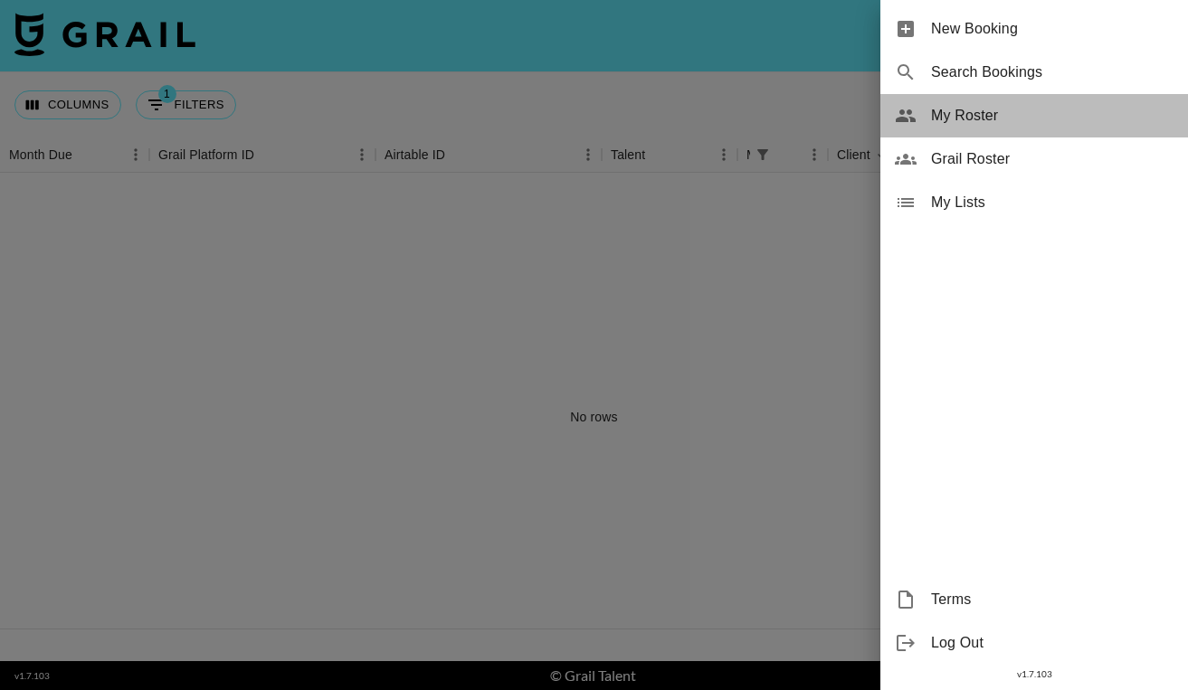
click at [977, 118] on span "My Roster" at bounding box center [1052, 116] width 243 height 22
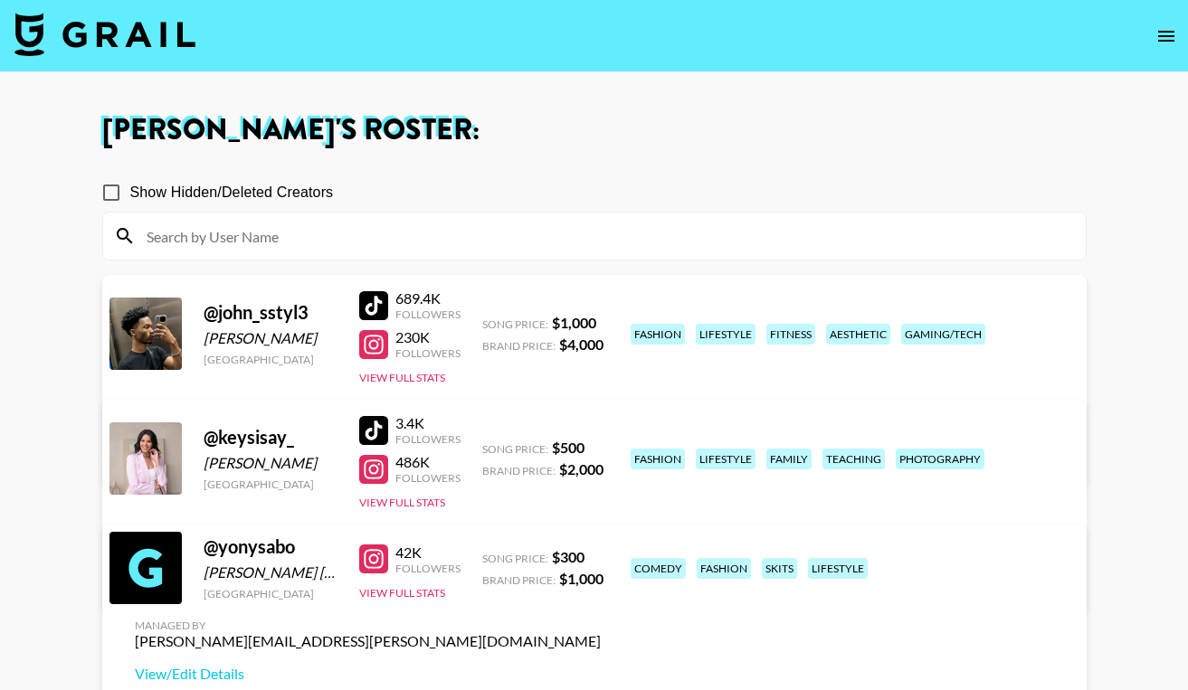
click at [776, 143] on h1 "[PERSON_NAME] 's Roster:" at bounding box center [594, 130] width 985 height 29
